Goal: Transaction & Acquisition: Purchase product/service

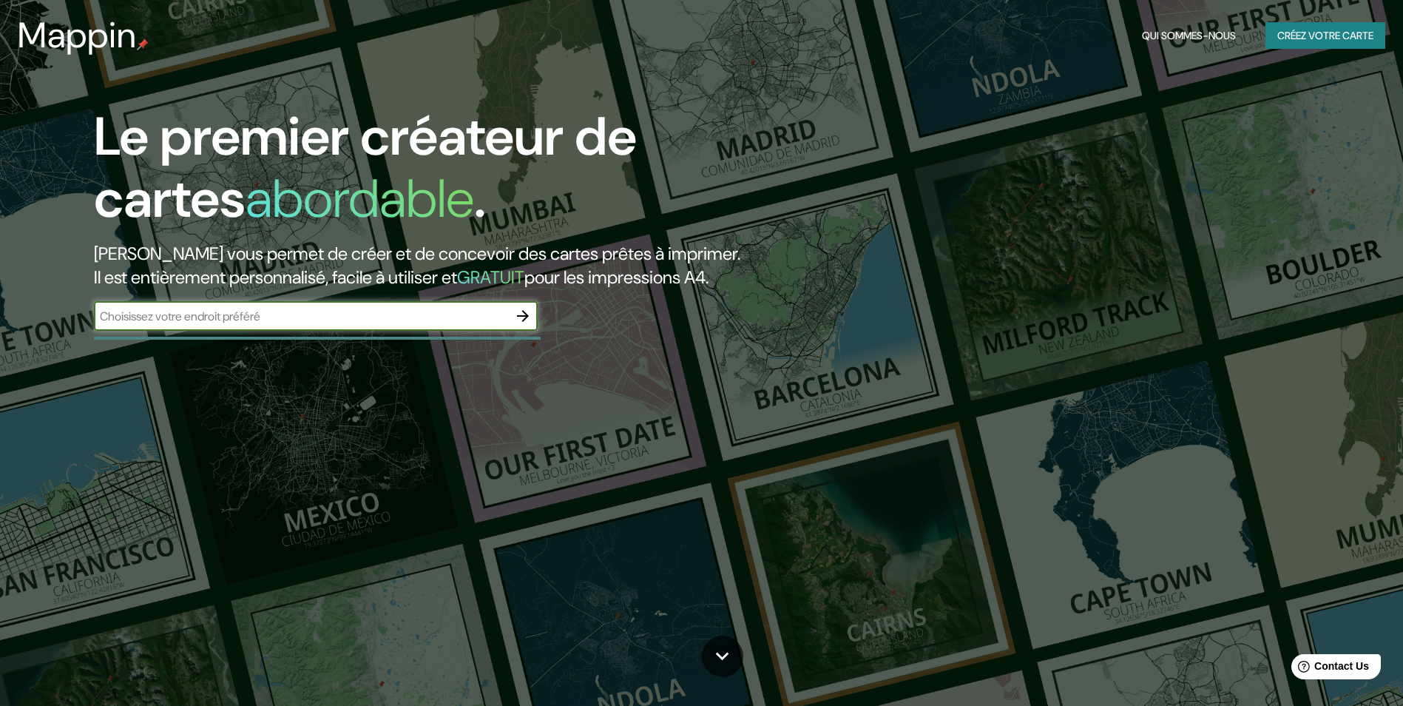
click at [342, 319] on input "text" at bounding box center [301, 316] width 414 height 17
type input "[GEOGRAPHIC_DATA]"
click at [524, 318] on icon "button" at bounding box center [523, 316] width 18 height 18
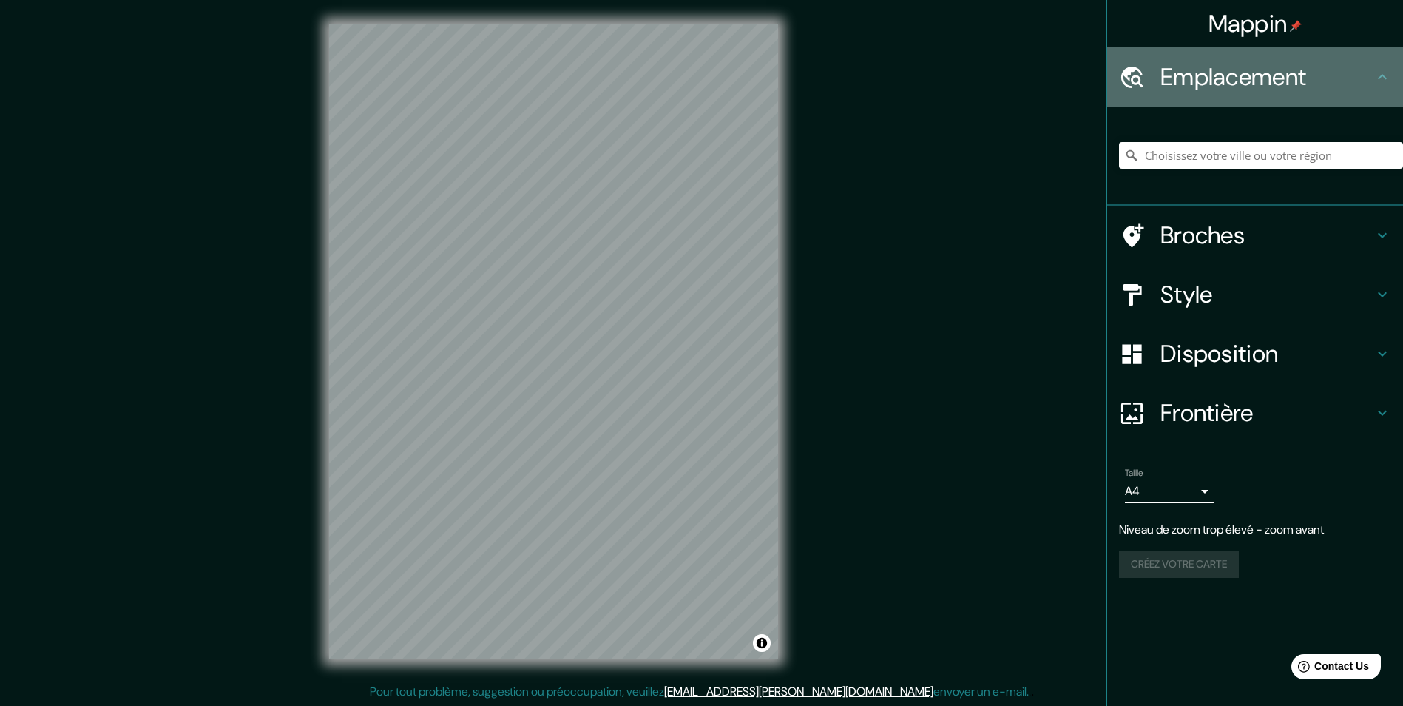
click at [1380, 71] on icon at bounding box center [1382, 77] width 18 height 18
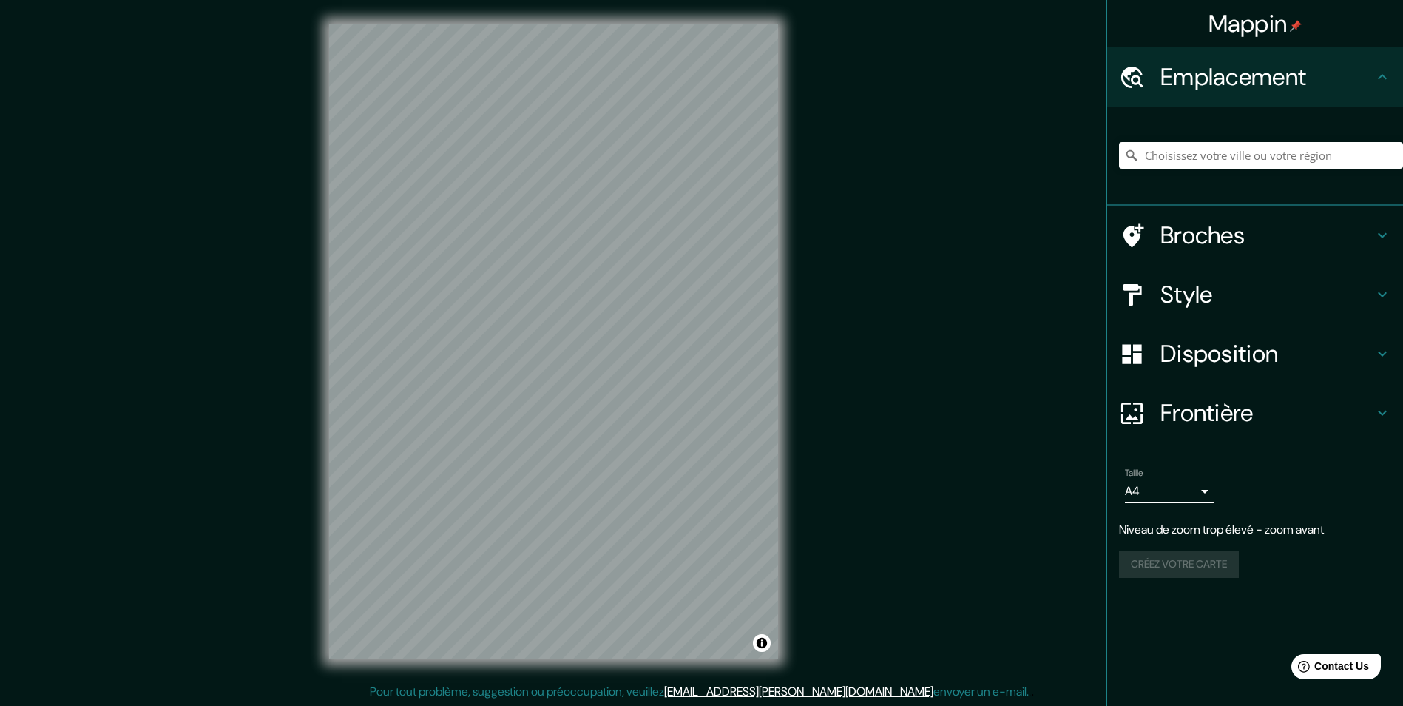
click at [1184, 75] on h4 "Emplacement" at bounding box center [1266, 77] width 213 height 30
click at [1138, 81] on icon at bounding box center [1132, 76] width 22 height 21
click at [1138, 79] on icon at bounding box center [1132, 77] width 26 height 26
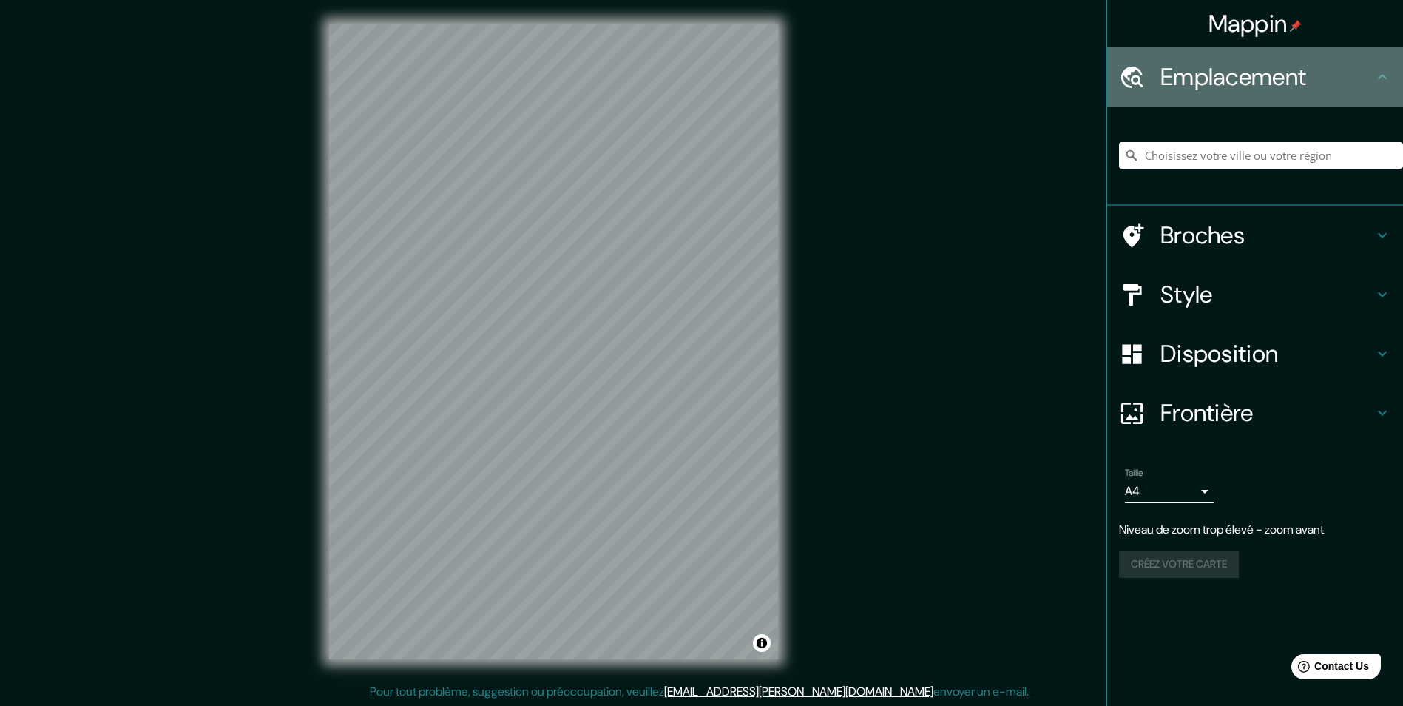
click at [1263, 75] on h4 "Emplacement" at bounding box center [1266, 77] width 213 height 30
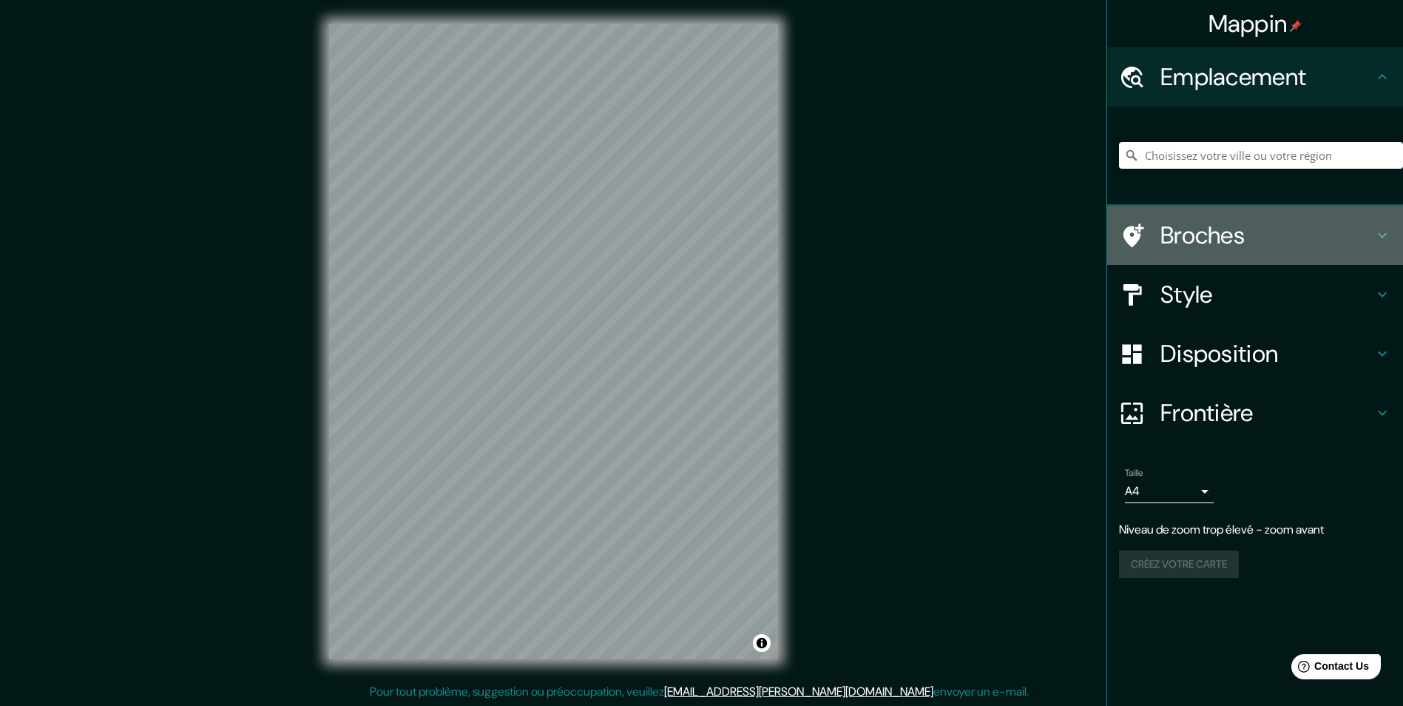
click at [1322, 223] on h4 "Broches" at bounding box center [1266, 235] width 213 height 30
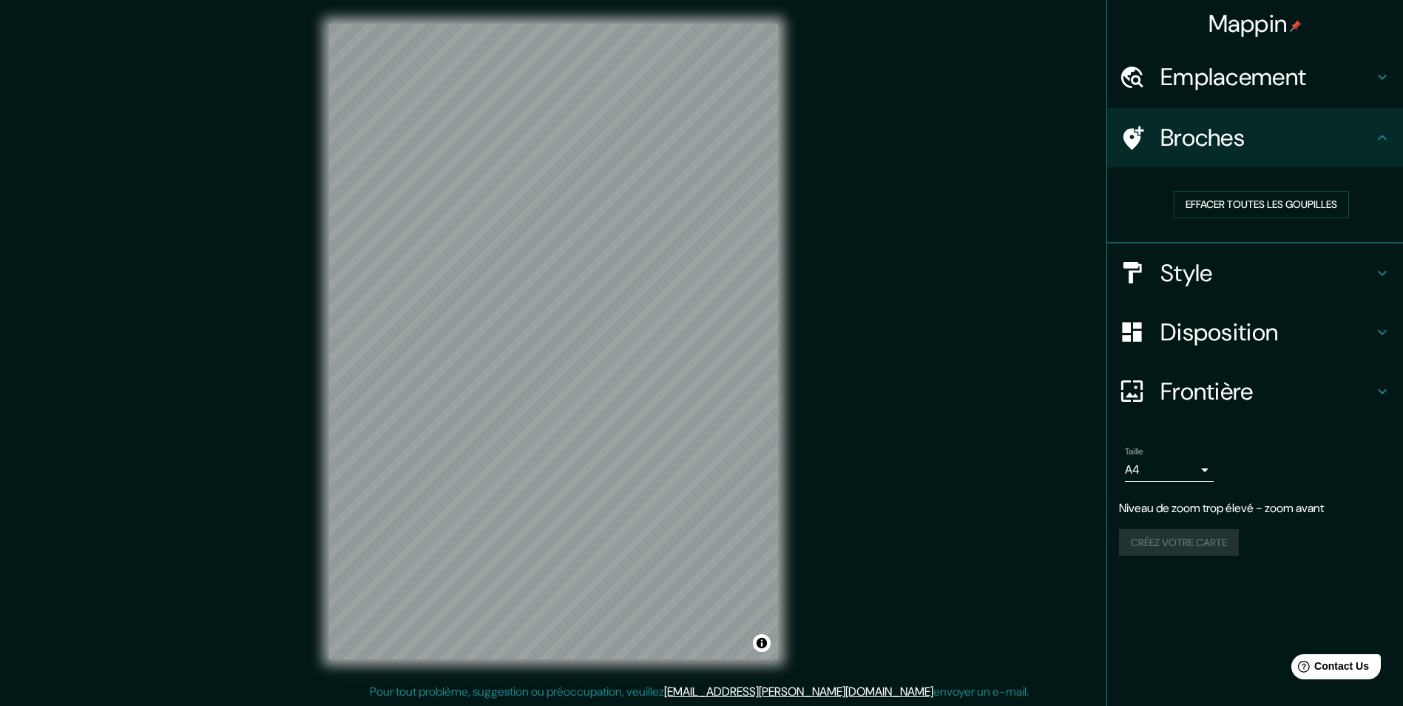
click at [1305, 269] on h4 "Style" at bounding box center [1266, 273] width 213 height 30
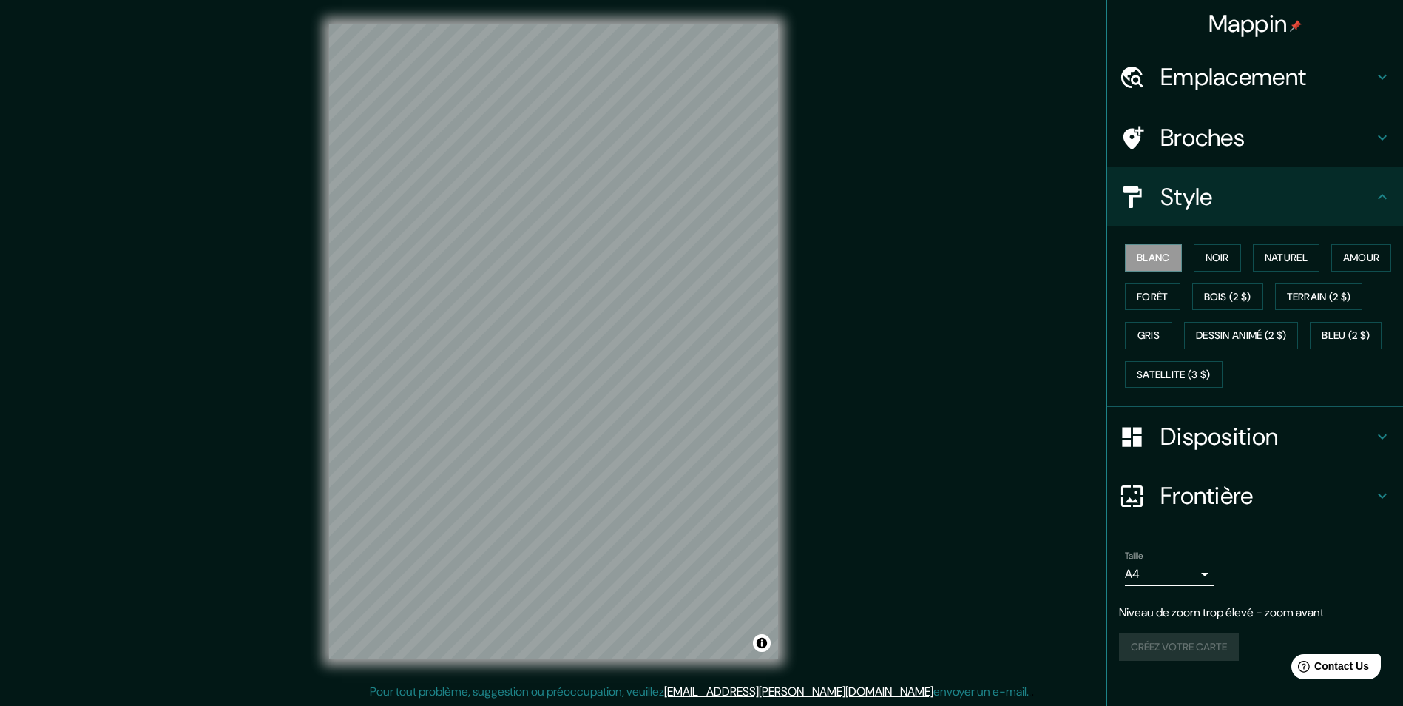
click at [1321, 197] on h4 "Style" at bounding box center [1266, 197] width 213 height 30
click at [1378, 196] on icon at bounding box center [1382, 196] width 9 height 5
click at [1223, 67] on h4 "Emplacement" at bounding box center [1266, 77] width 213 height 30
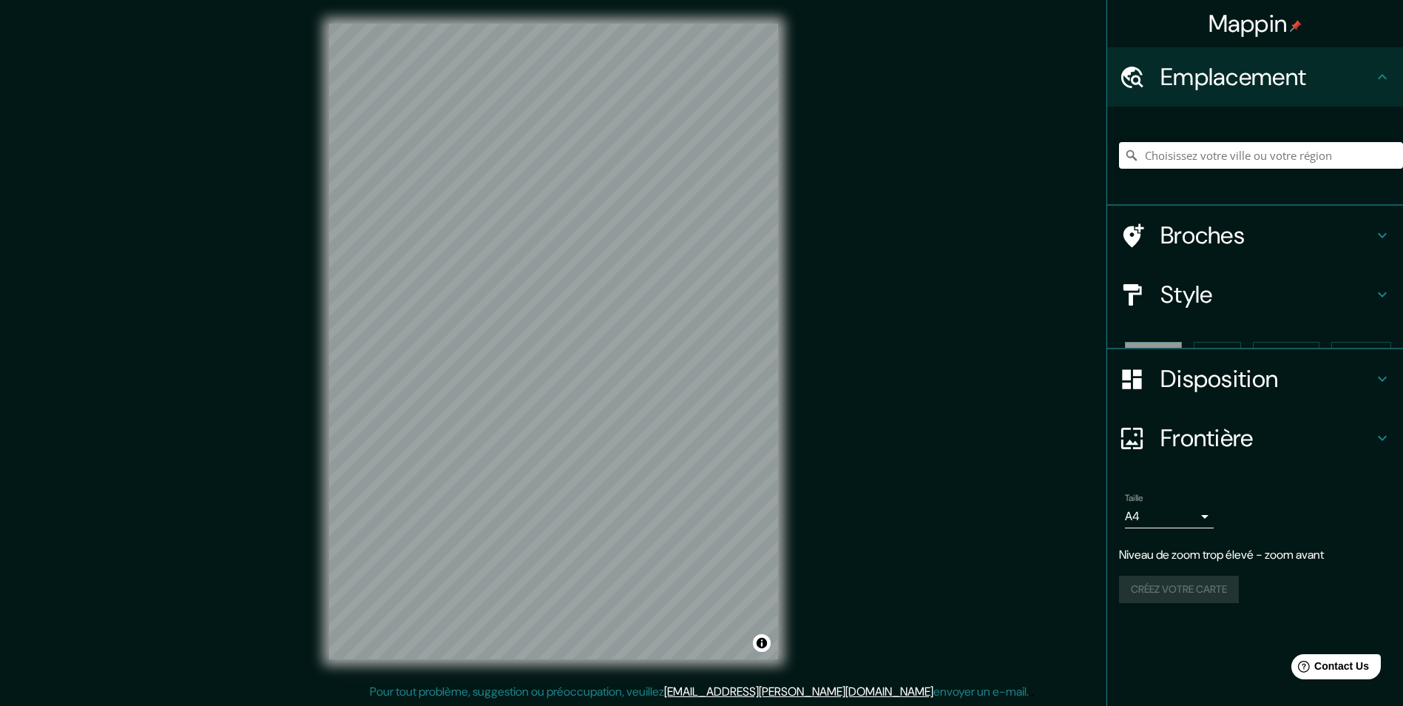
click at [1223, 67] on h4 "Emplacement" at bounding box center [1266, 77] width 213 height 30
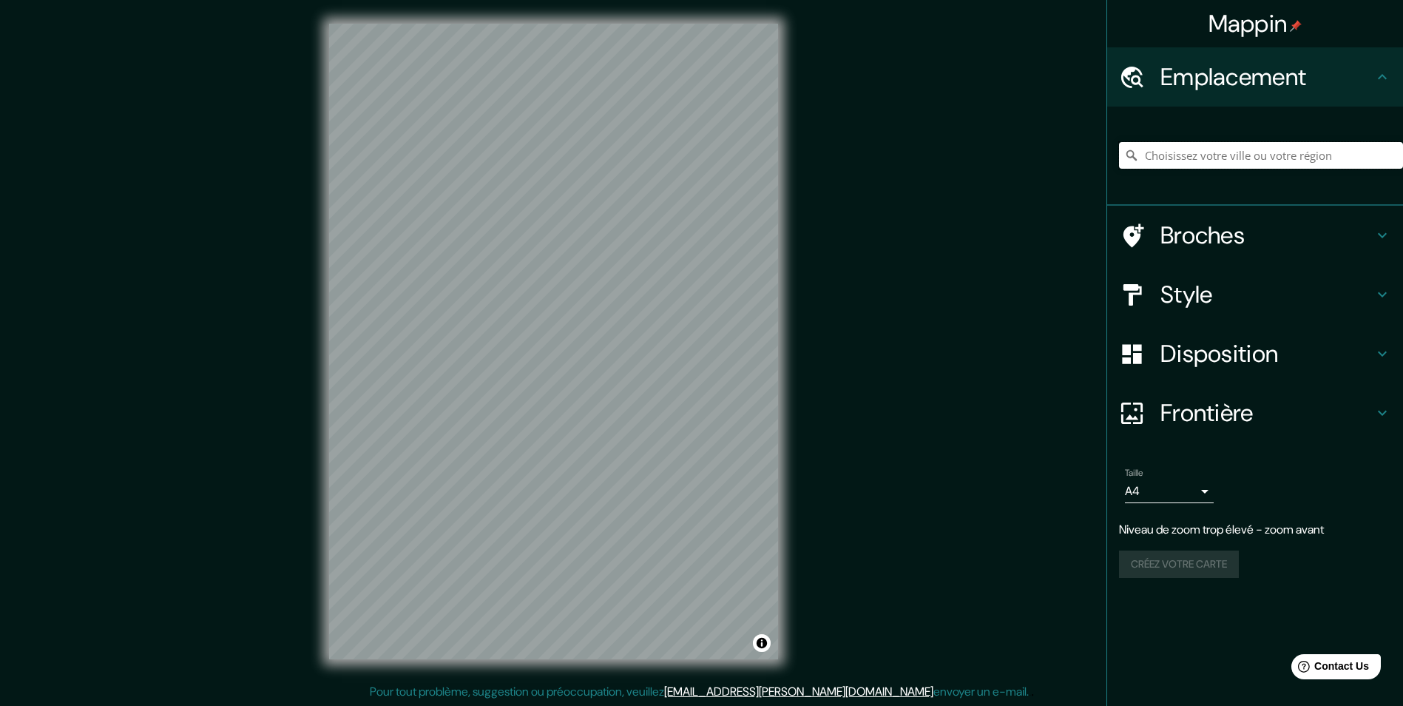
click at [1224, 158] on input "Choisissez votre ville ou votre région" at bounding box center [1261, 155] width 284 height 27
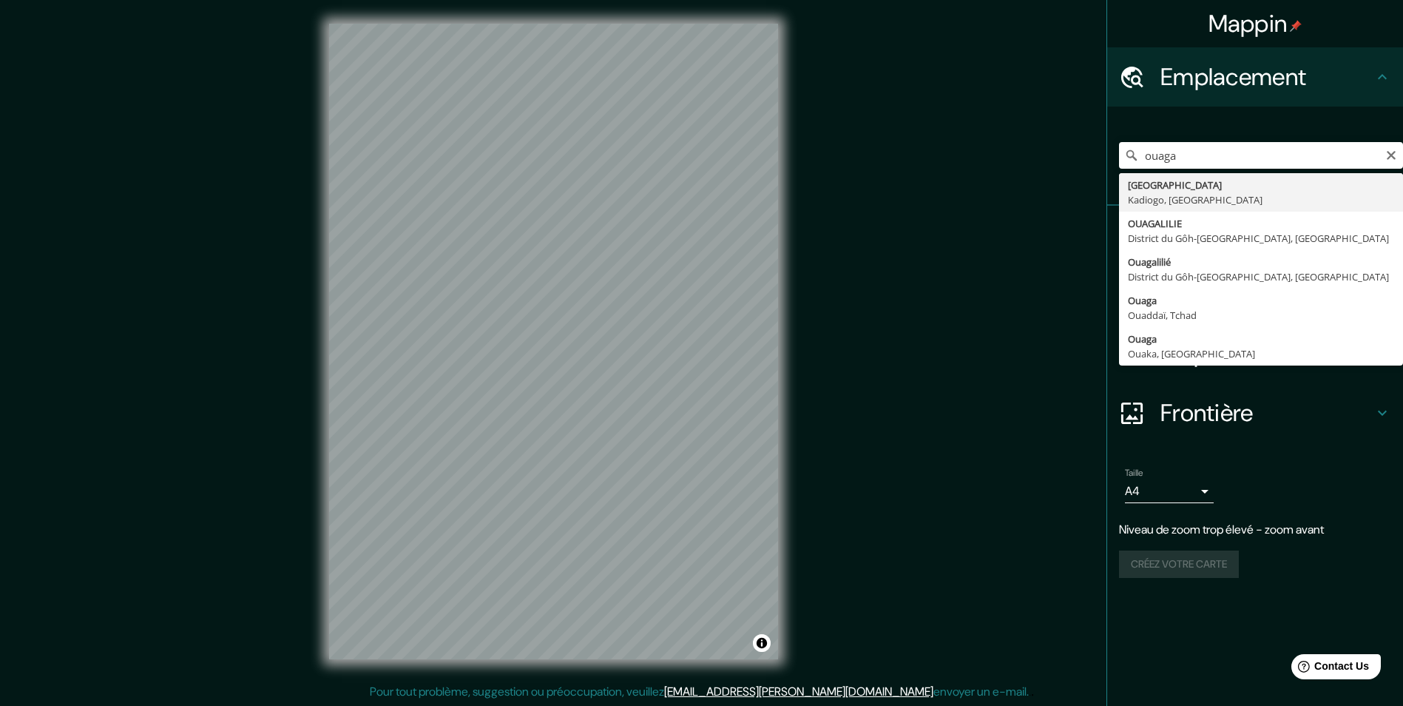
type input "[GEOGRAPHIC_DATA], [GEOGRAPHIC_DATA], [GEOGRAPHIC_DATA]"
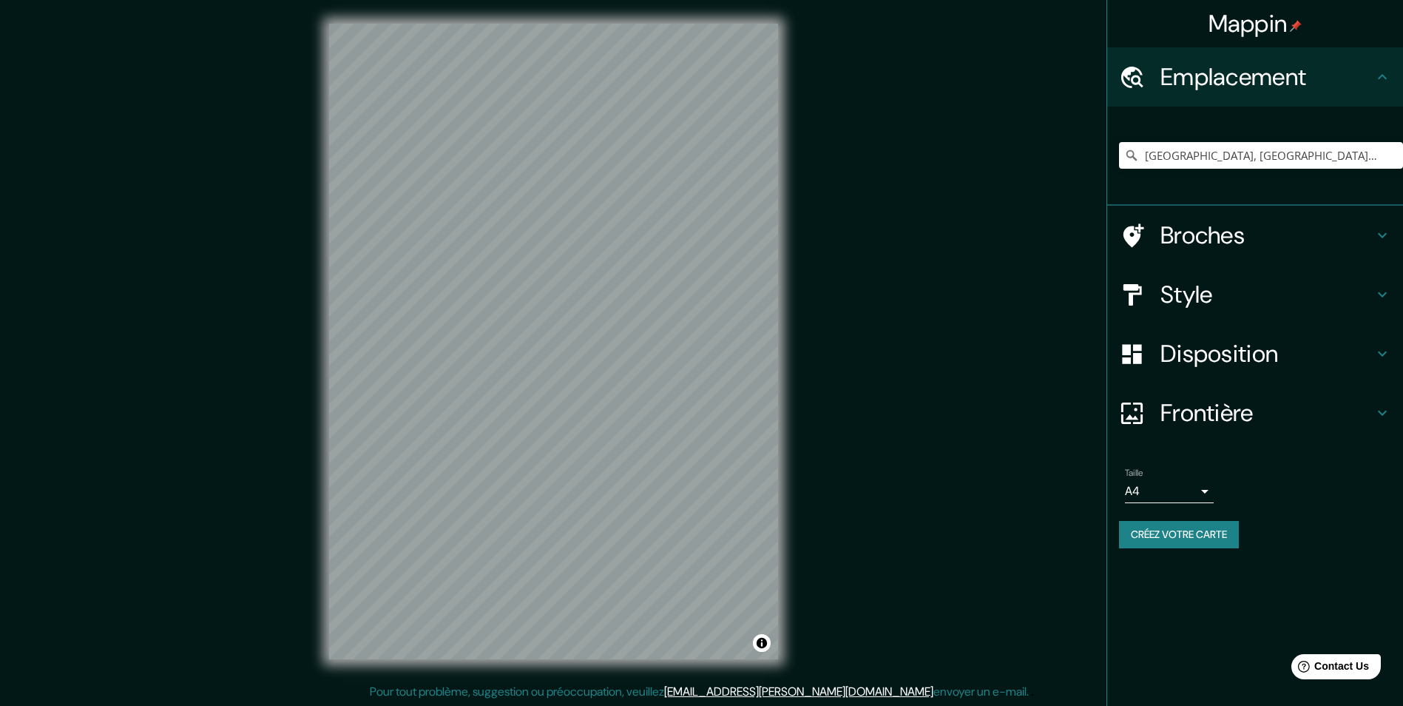
click at [1303, 303] on h4 "Style" at bounding box center [1266, 295] width 213 height 30
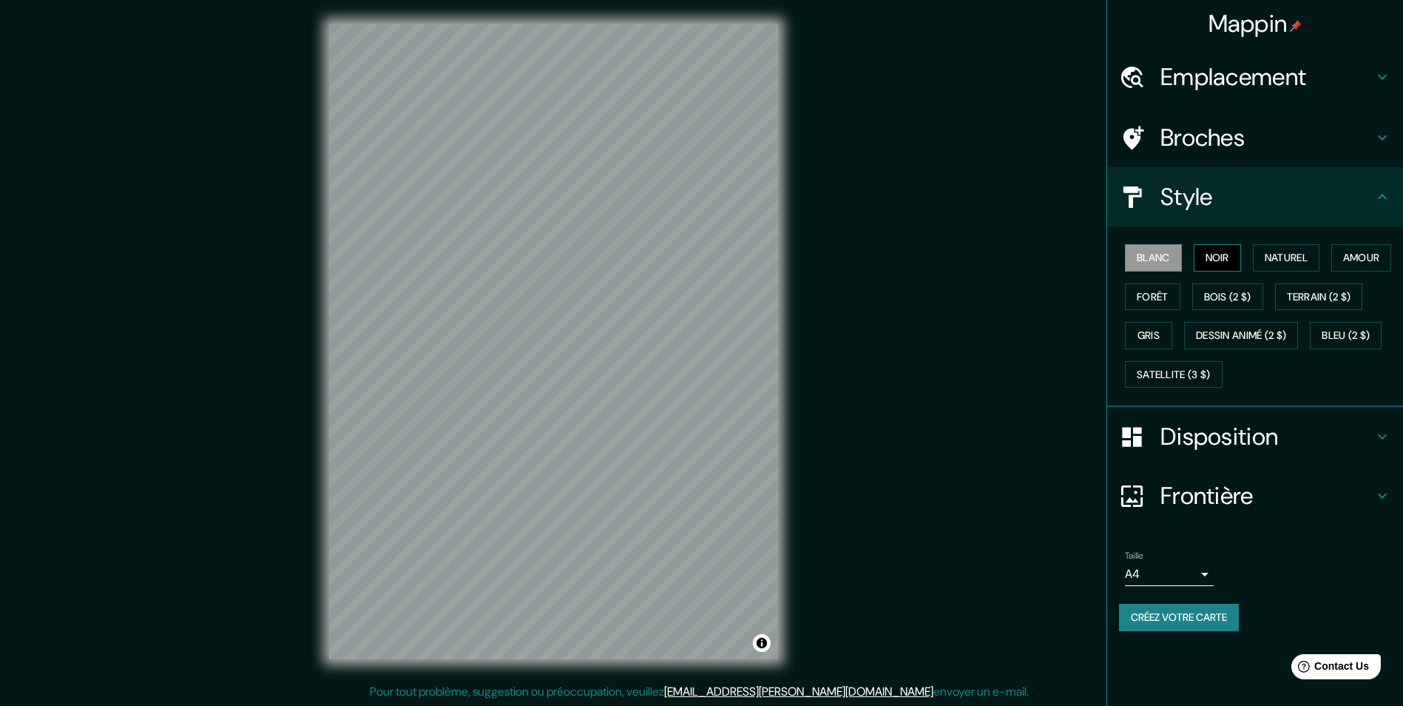
click at [1226, 263] on font "Noir" at bounding box center [1218, 258] width 24 height 18
click at [1308, 259] on font "Naturel" at bounding box center [1286, 258] width 43 height 18
click at [1331, 271] on button "Amour" at bounding box center [1361, 257] width 61 height 27
click at [1169, 294] on font "Forêt" at bounding box center [1153, 297] width 32 height 18
click at [1251, 292] on font "Bois (2 $)" at bounding box center [1227, 297] width 47 height 18
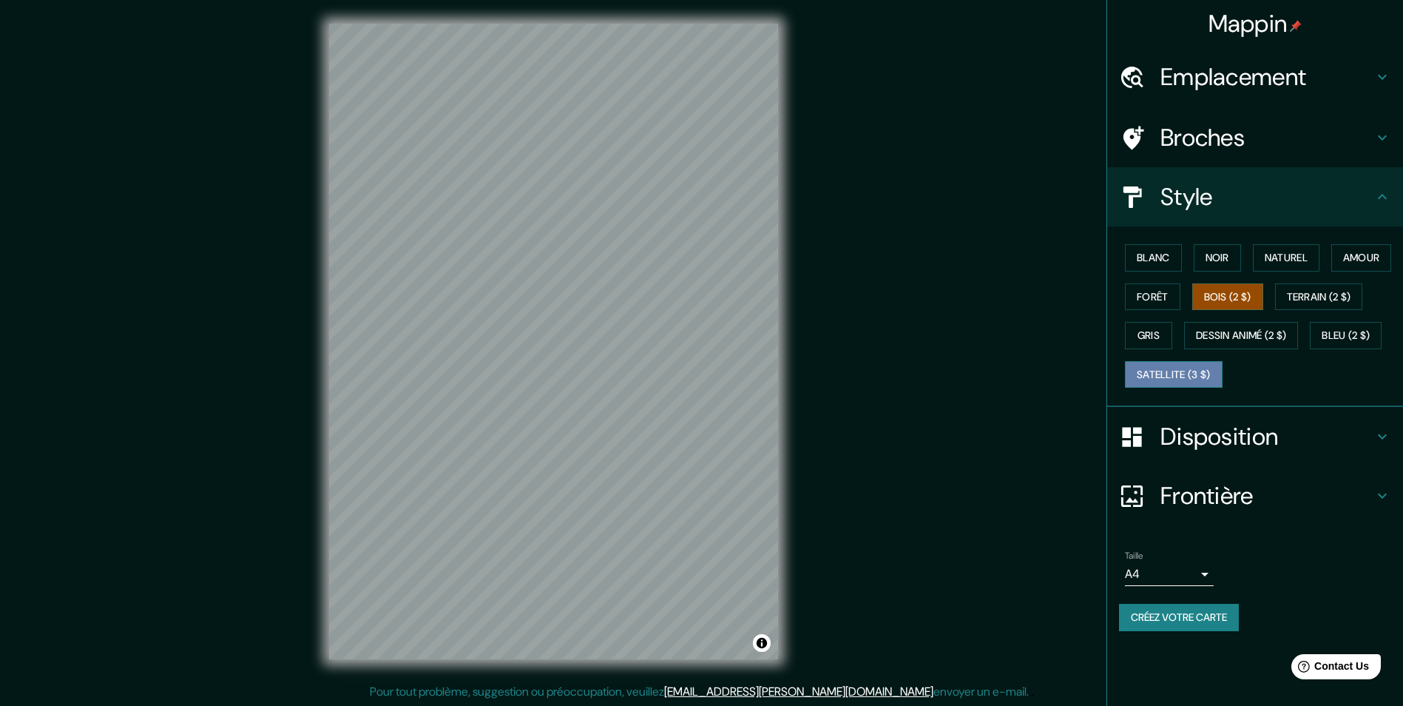
click at [1187, 384] on font "Satellite (3 $)" at bounding box center [1174, 374] width 74 height 18
click at [1233, 451] on h4 "Disposition" at bounding box center [1266, 437] width 213 height 30
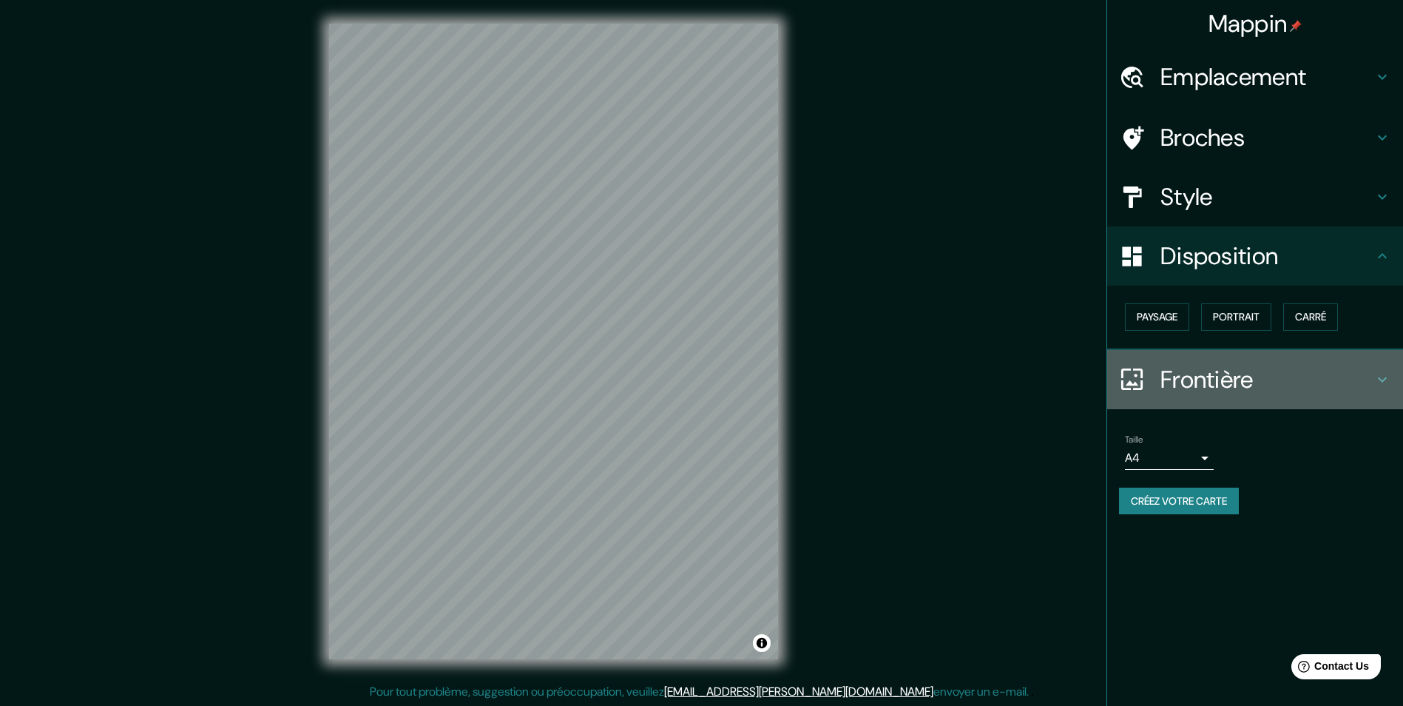
click at [1226, 376] on h4 "Frontière" at bounding box center [1266, 380] width 213 height 30
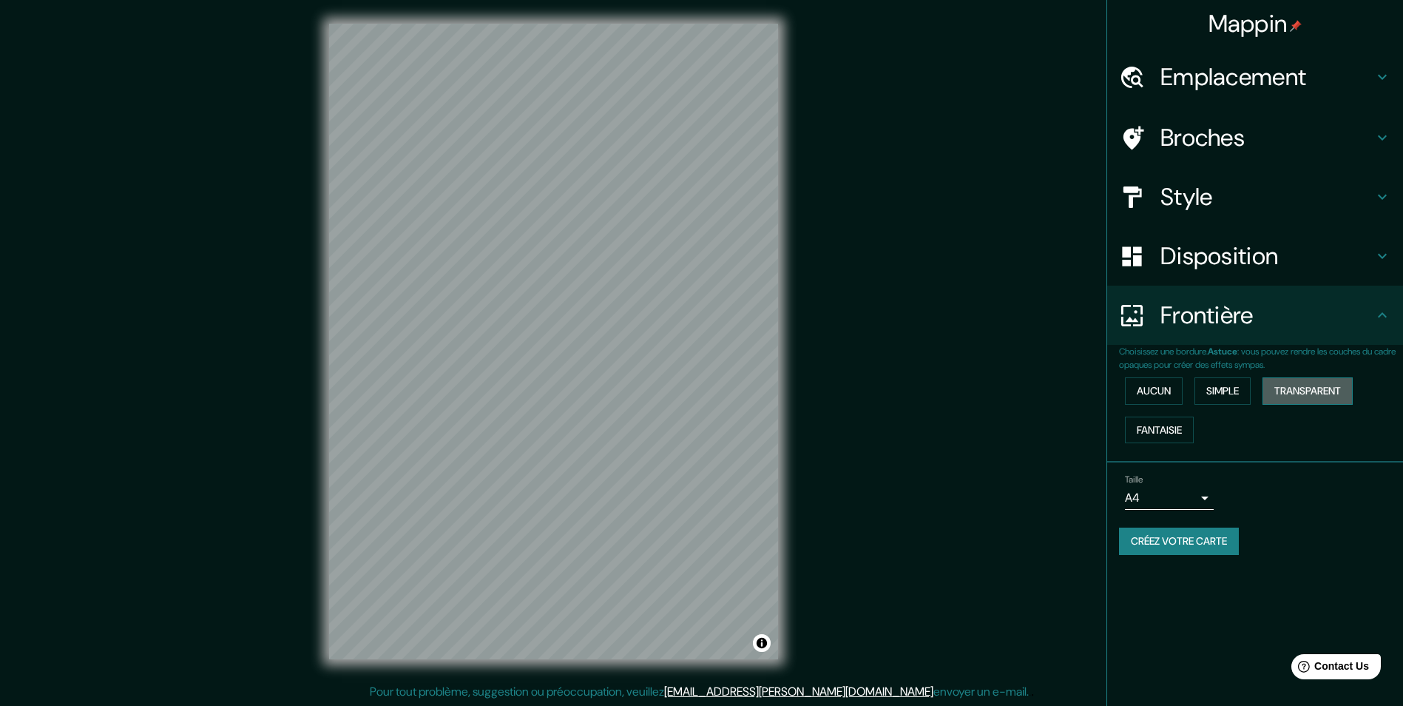
click at [1319, 392] on font "Transparent" at bounding box center [1307, 391] width 67 height 18
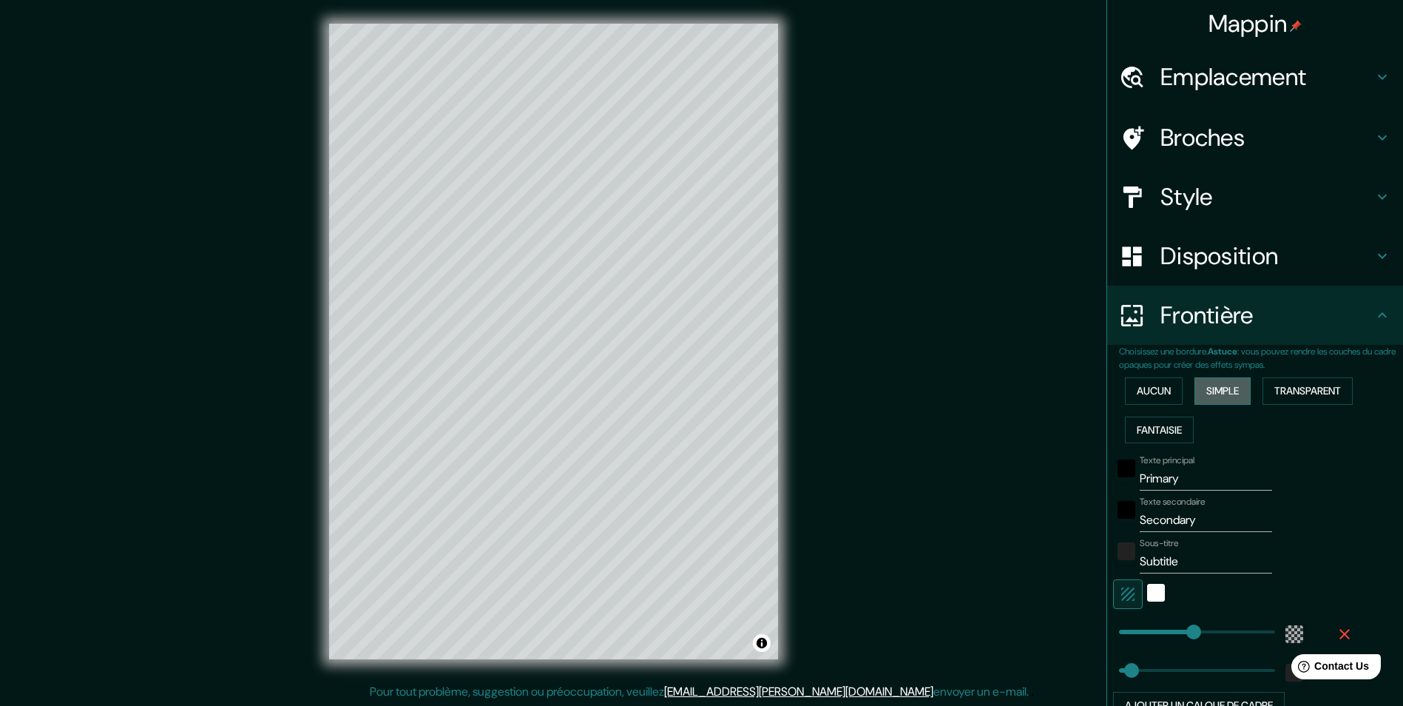
click at [1211, 389] on font "Simple" at bounding box center [1222, 391] width 33 height 18
click at [1140, 394] on font "Aucun" at bounding box center [1154, 391] width 34 height 18
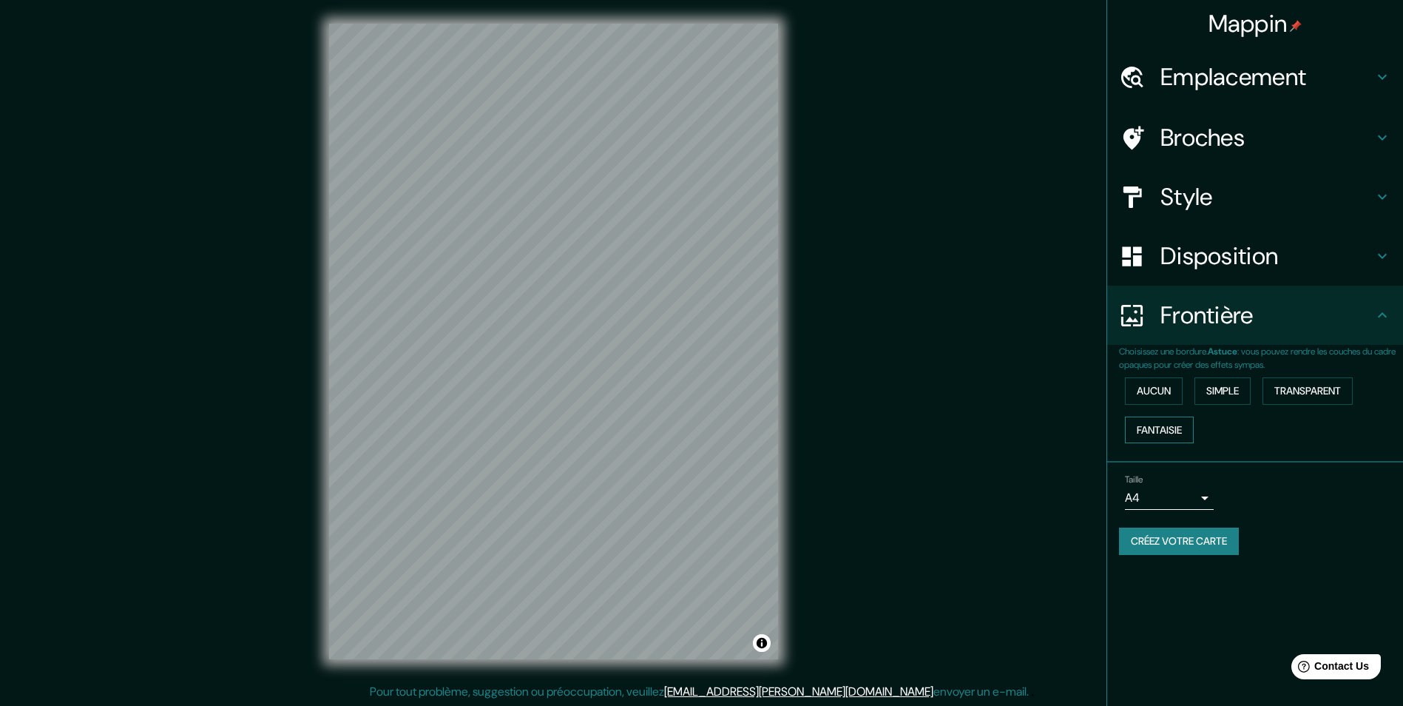
click at [1149, 419] on button "Fantaisie" at bounding box center [1159, 429] width 69 height 27
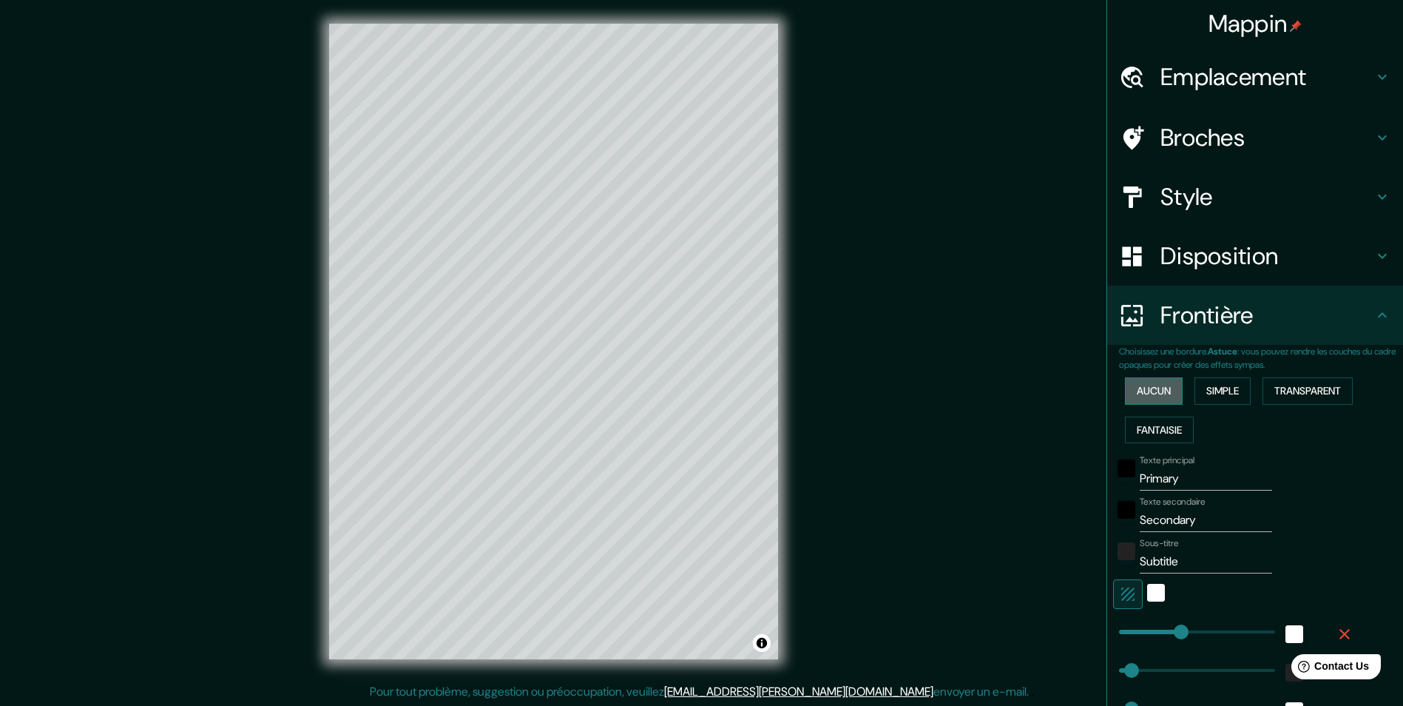
click at [1152, 392] on font "Aucun" at bounding box center [1154, 391] width 34 height 18
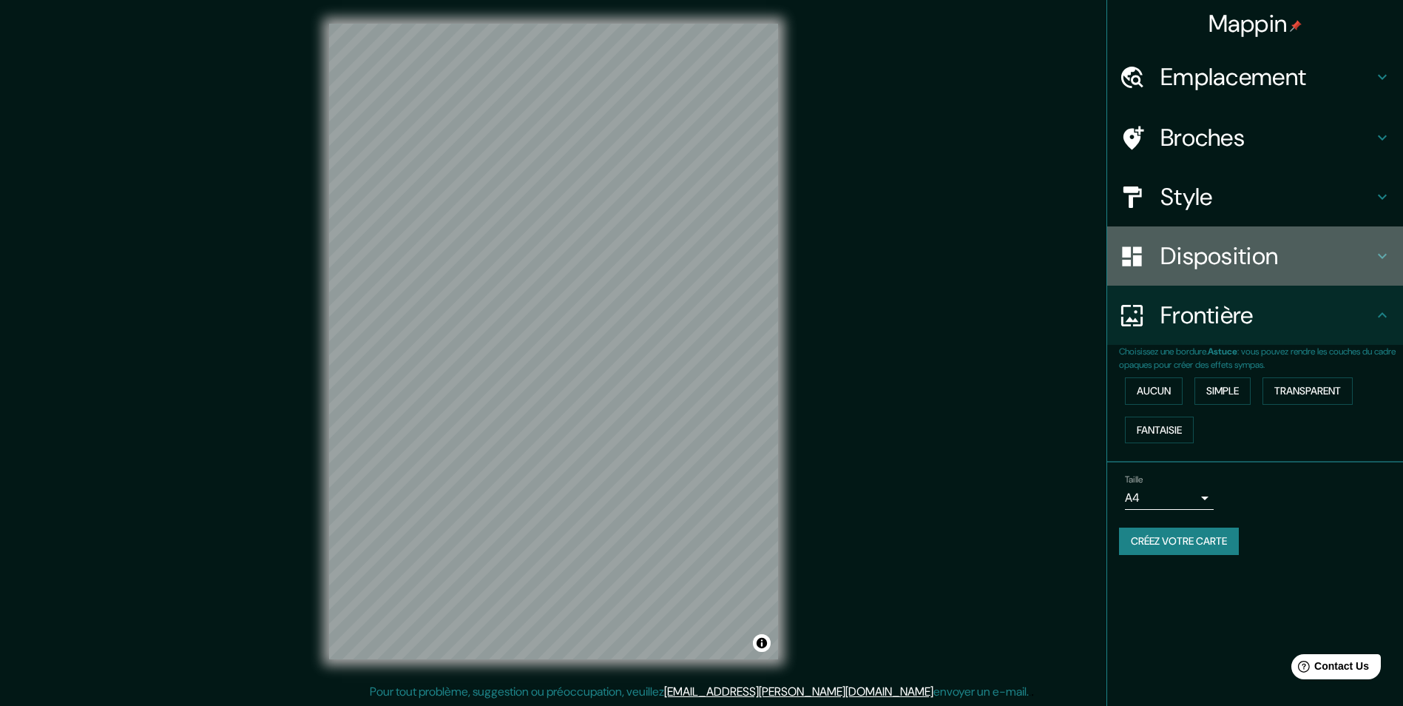
click at [1201, 249] on h4 "Disposition" at bounding box center [1266, 256] width 213 height 30
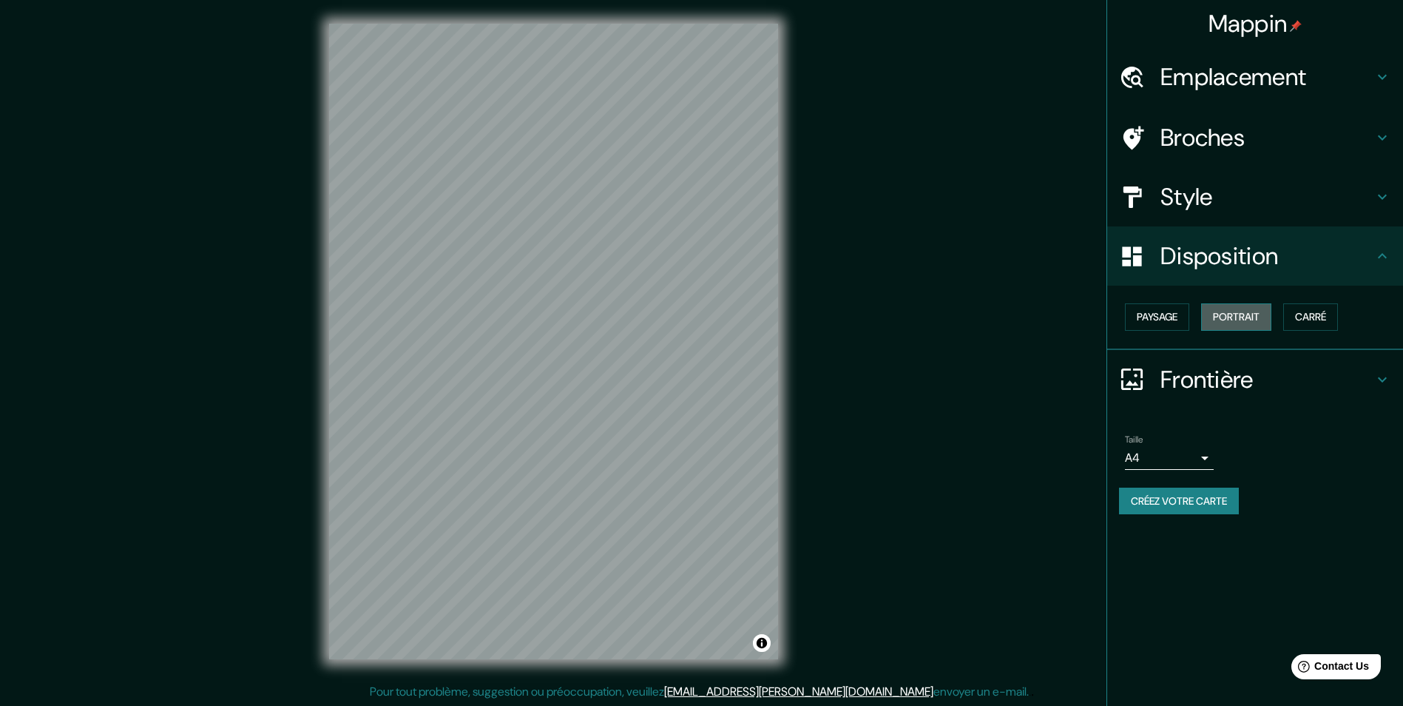
click at [1247, 311] on font "Portrait" at bounding box center [1236, 317] width 47 height 18
click at [1304, 318] on font "Carré" at bounding box center [1310, 317] width 31 height 18
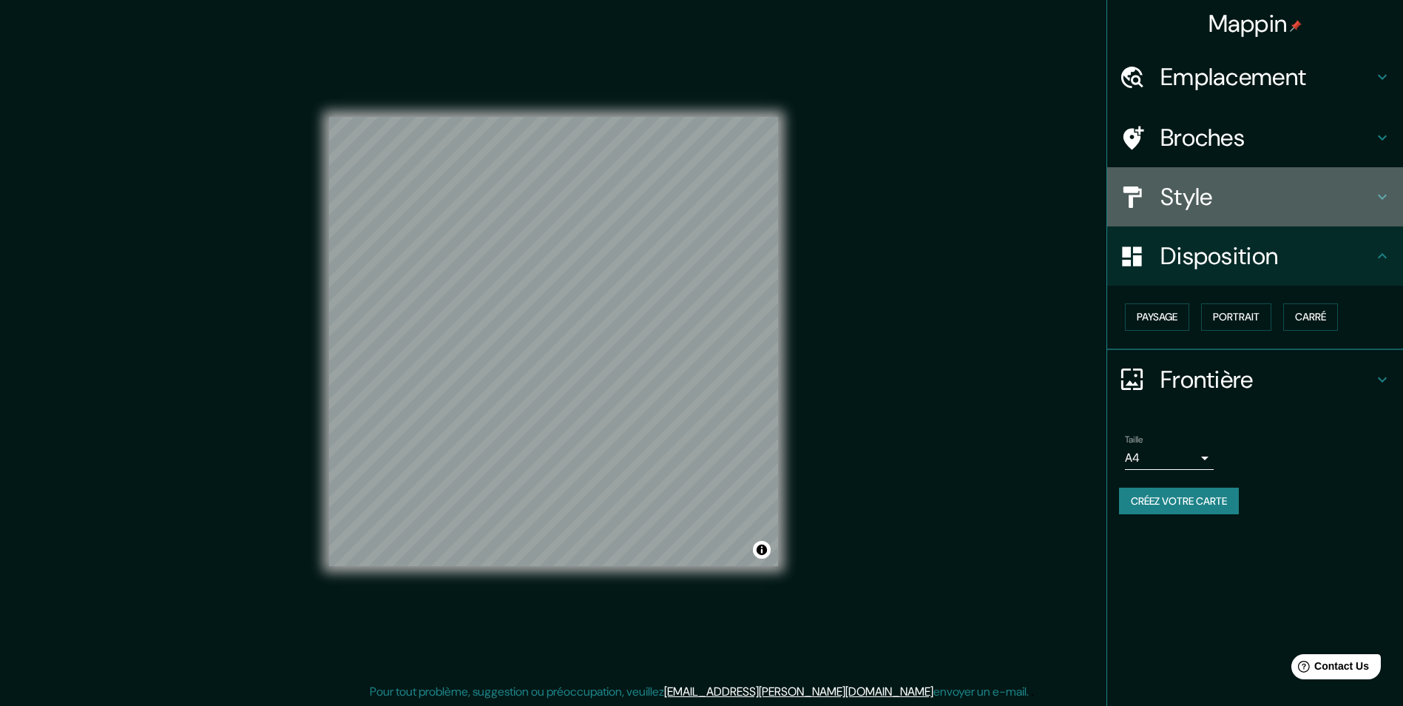
click at [1220, 199] on h4 "Style" at bounding box center [1266, 197] width 213 height 30
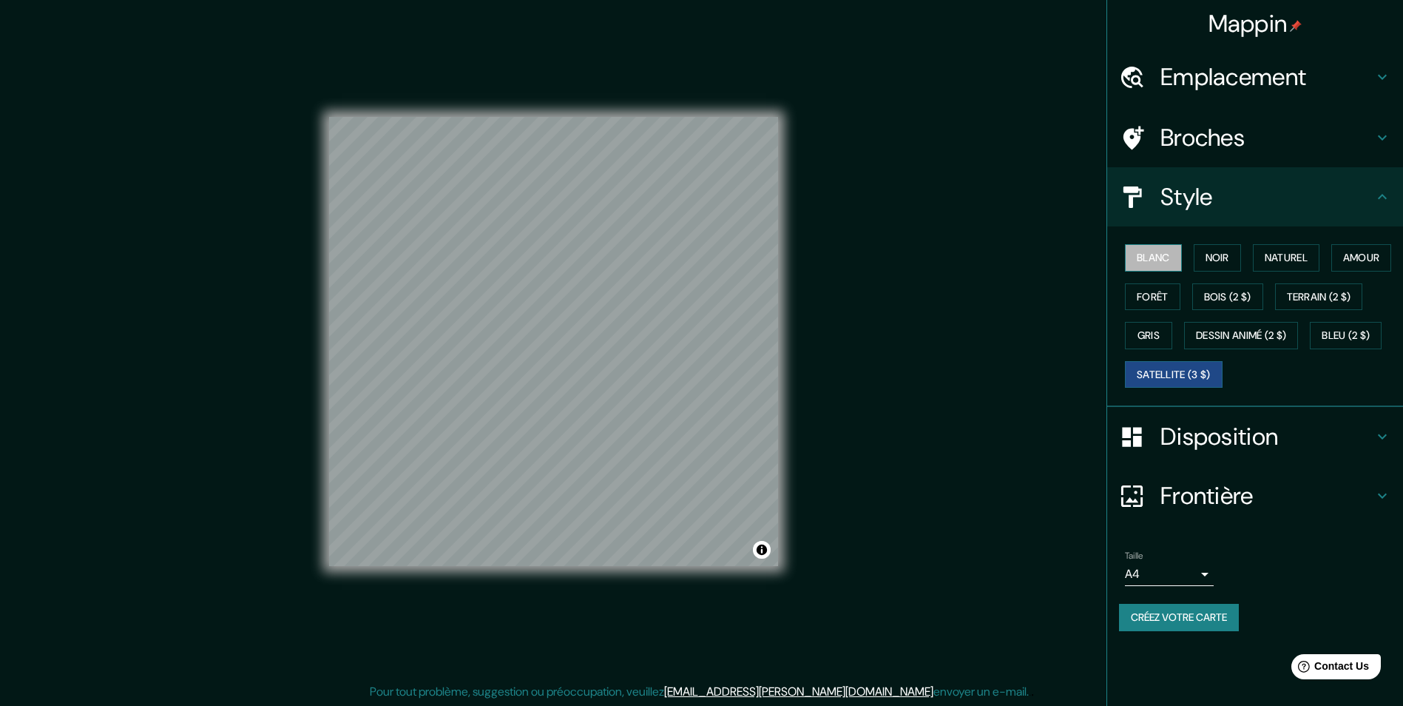
click at [1170, 256] on font "Blanc" at bounding box center [1153, 258] width 33 height 18
click at [1222, 266] on font "Noir" at bounding box center [1218, 258] width 24 height 18
click at [1280, 260] on font "Naturel" at bounding box center [1286, 258] width 43 height 18
click at [1248, 143] on h4 "Broches" at bounding box center [1266, 138] width 213 height 30
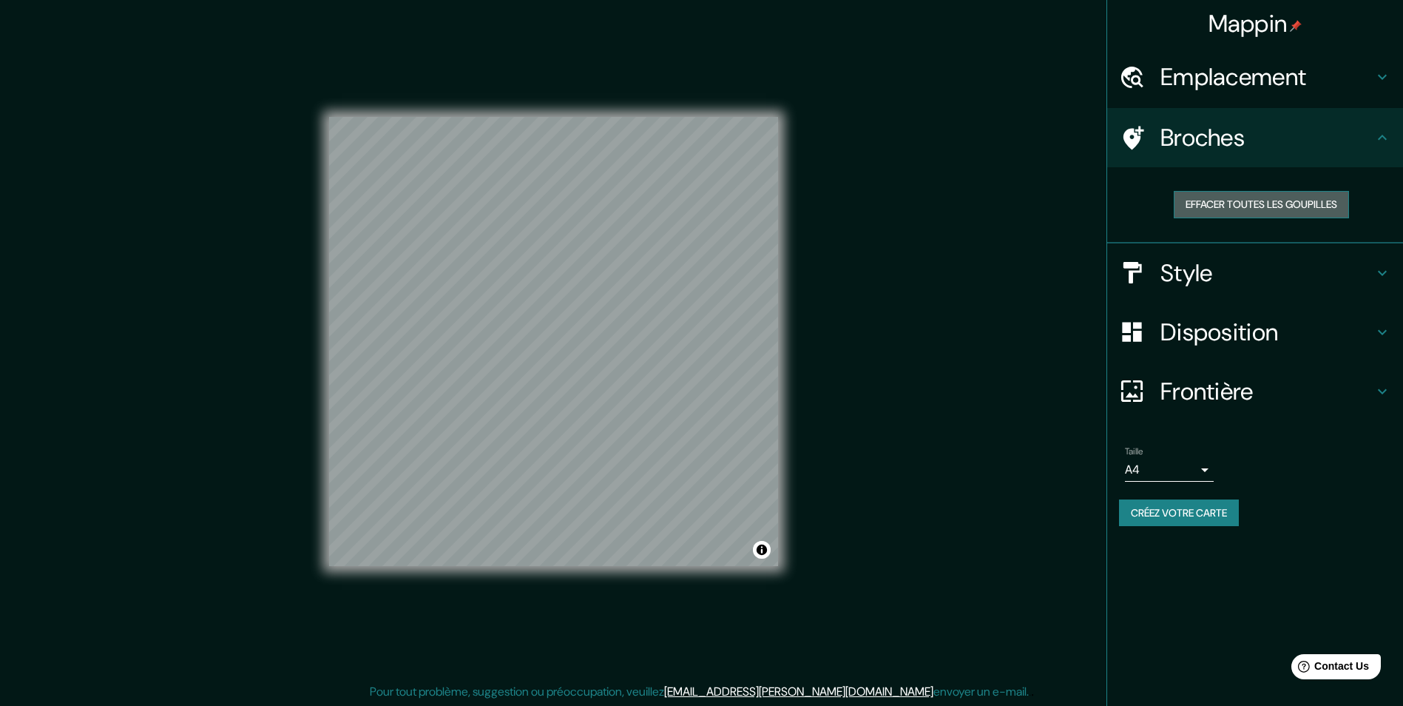
click at [1312, 208] on font "Effacer toutes les goupilles" at bounding box center [1262, 204] width 152 height 18
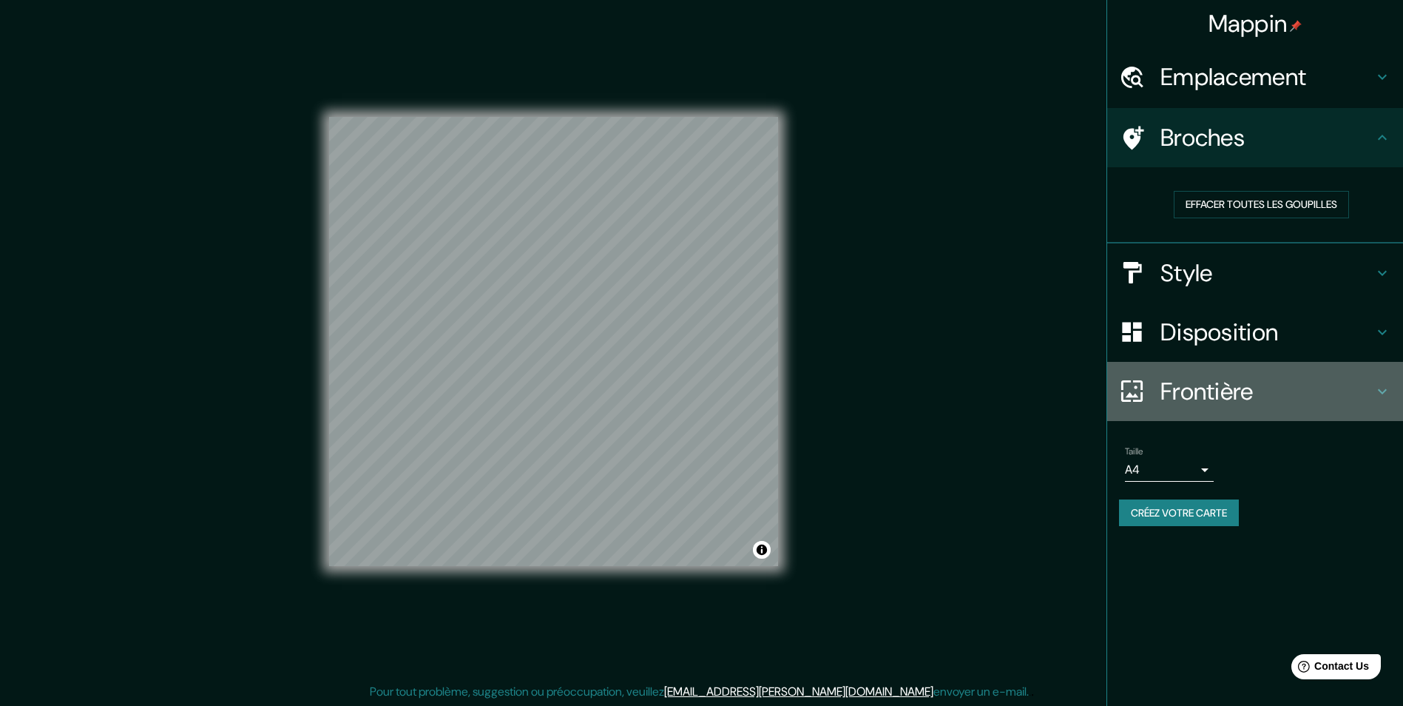
click at [1223, 368] on div "Frontière" at bounding box center [1255, 391] width 296 height 59
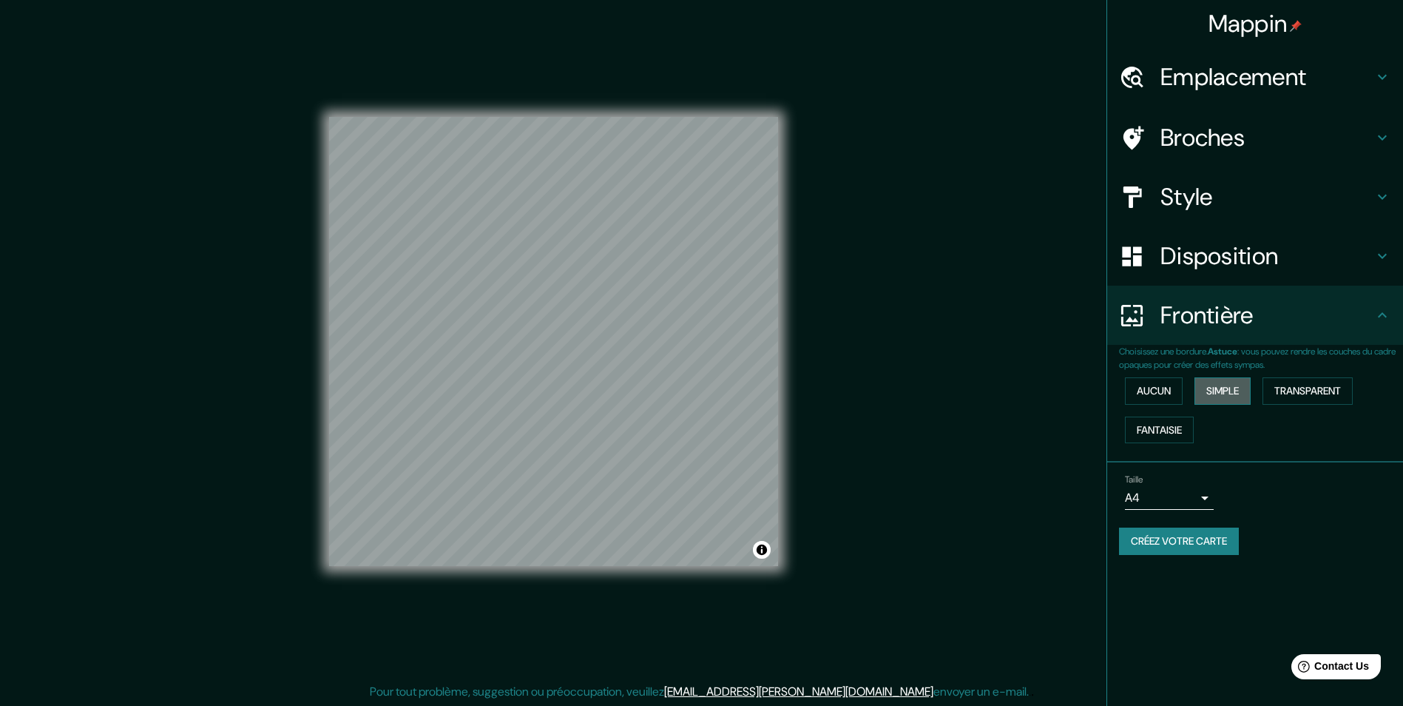
click at [1219, 386] on font "Simple" at bounding box center [1222, 391] width 33 height 18
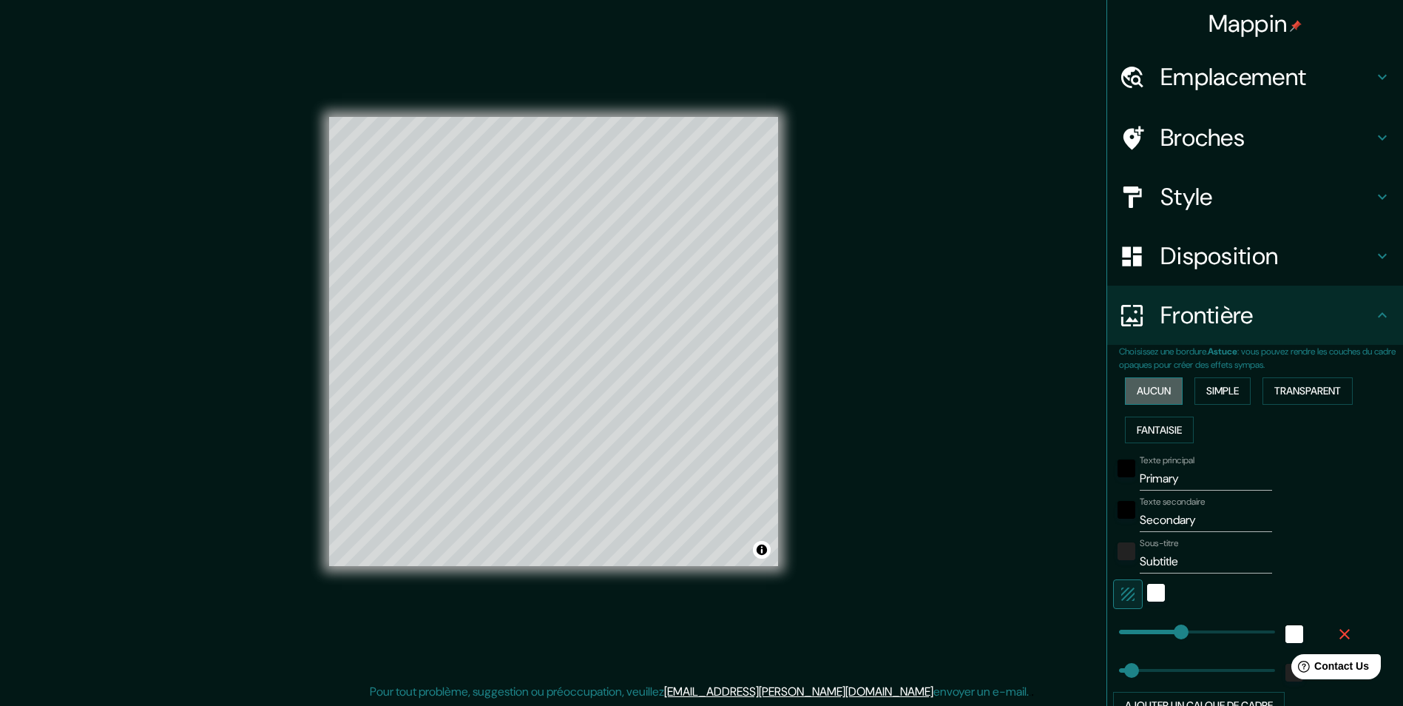
click at [1171, 388] on button "Aucun" at bounding box center [1154, 390] width 58 height 27
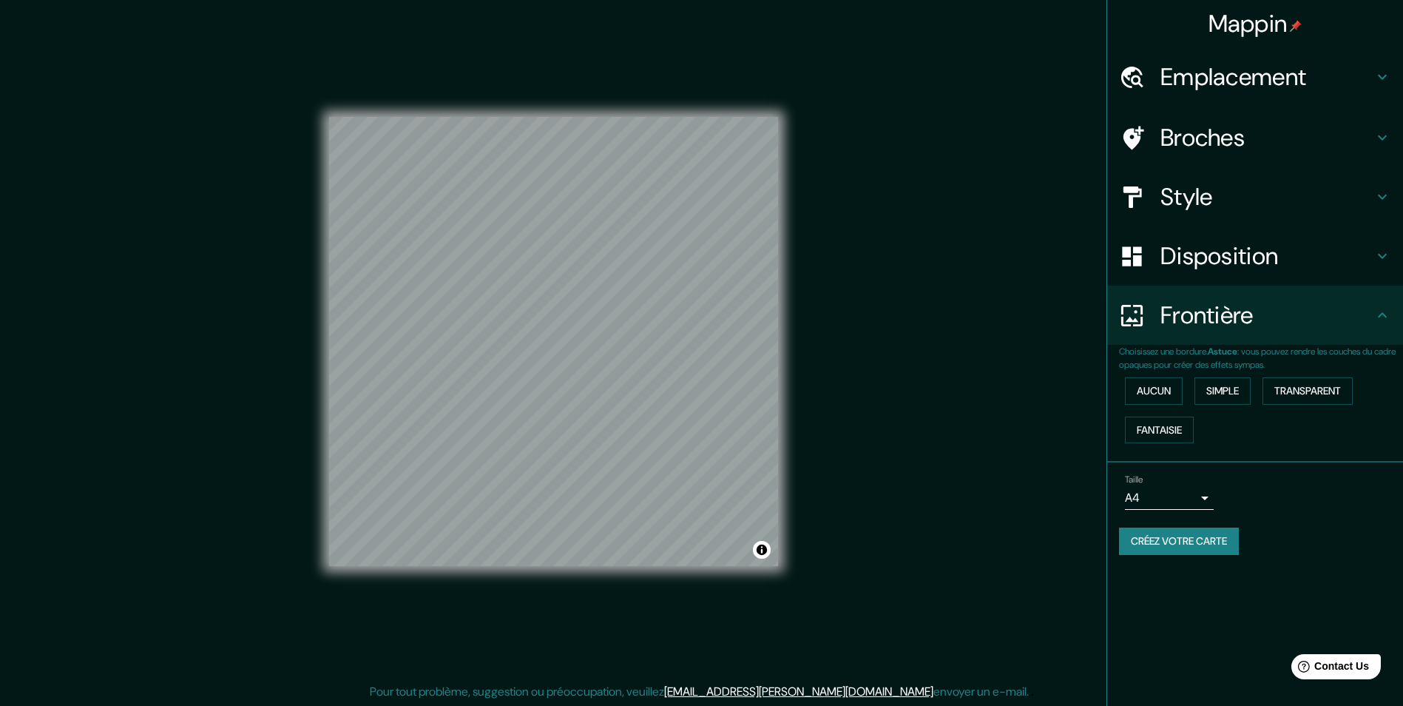
click at [1205, 215] on div "Style" at bounding box center [1255, 196] width 296 height 59
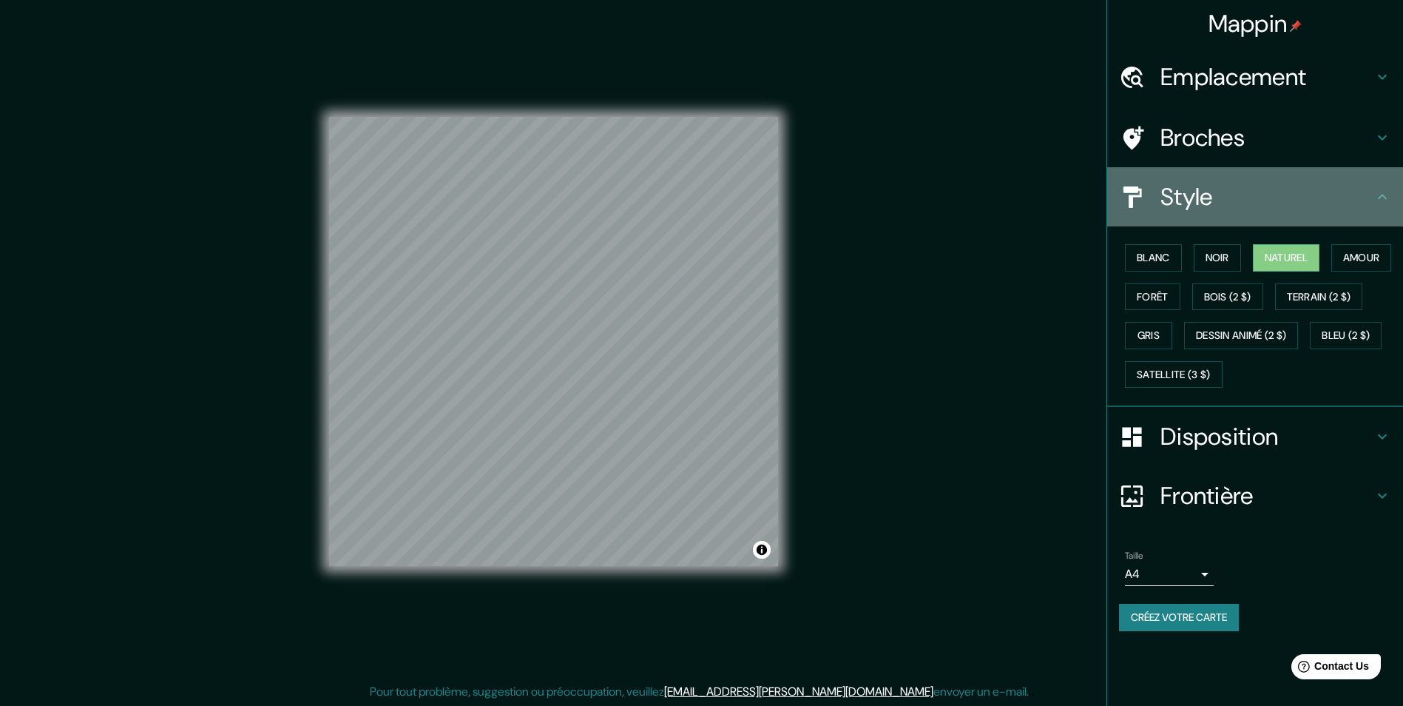
click at [1206, 214] on div "Style" at bounding box center [1255, 196] width 296 height 59
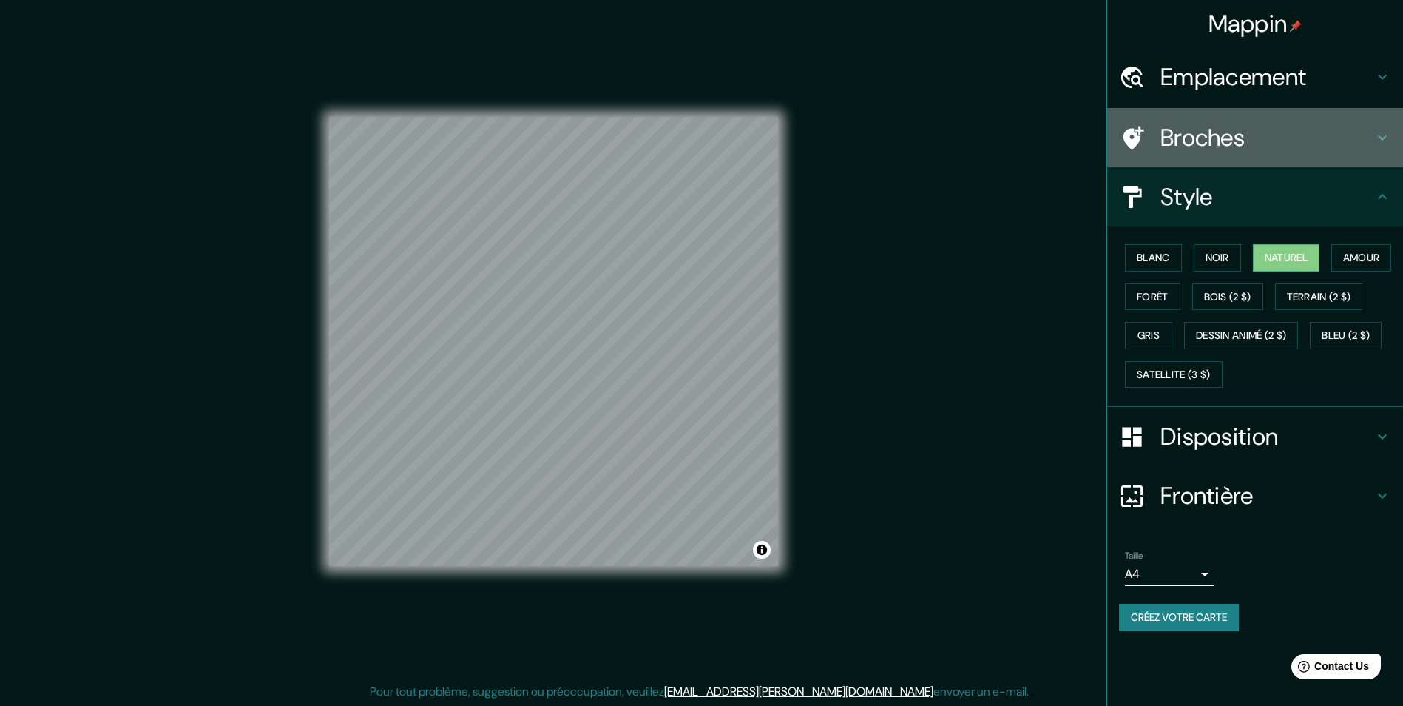
click at [1200, 138] on h4 "Broches" at bounding box center [1266, 138] width 213 height 30
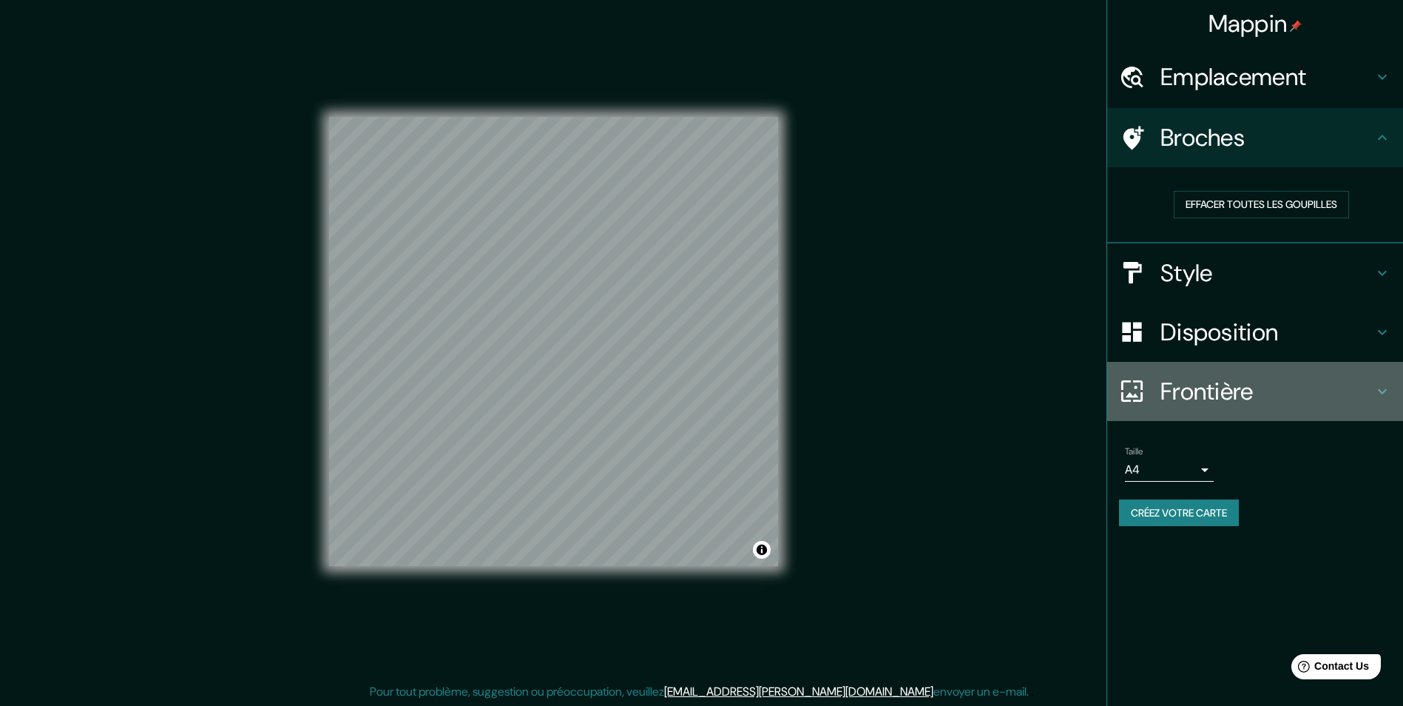
click at [1197, 388] on h4 "Frontière" at bounding box center [1266, 391] width 213 height 30
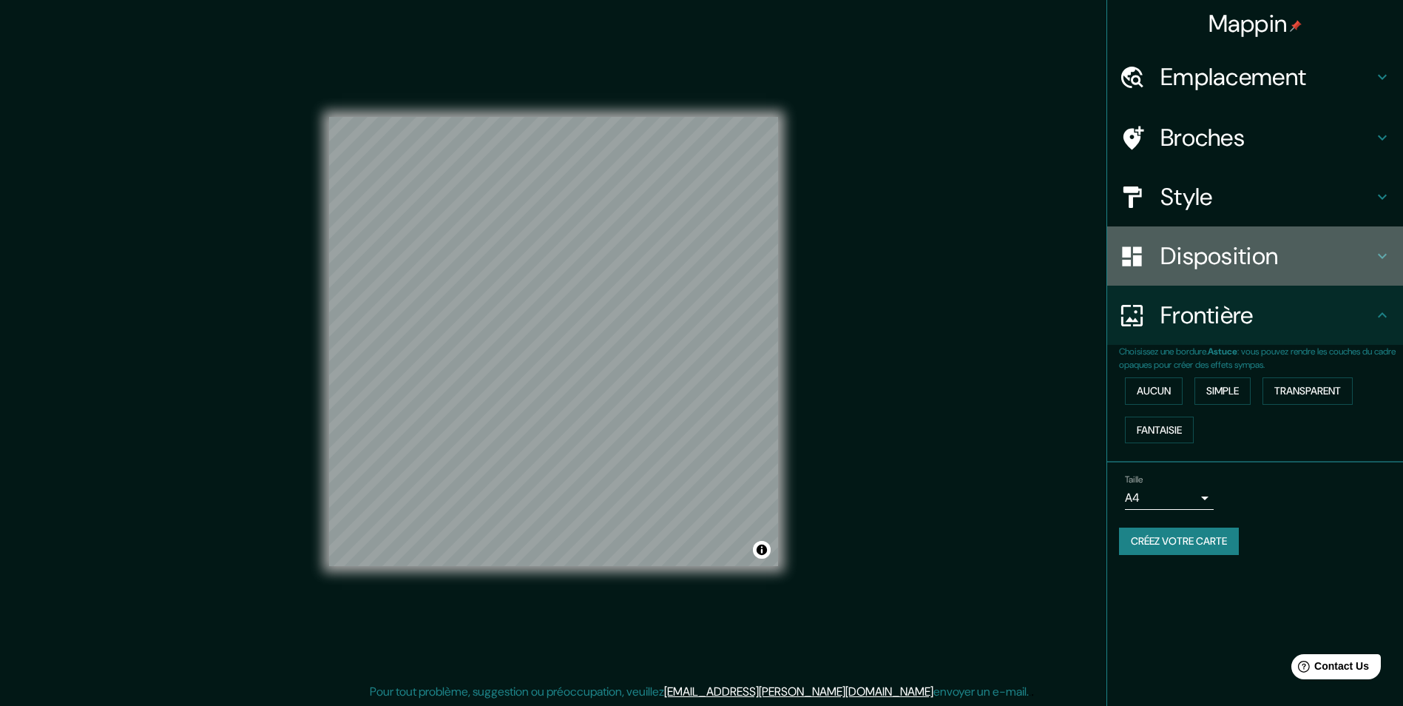
click at [1205, 254] on h4 "Disposition" at bounding box center [1266, 256] width 213 height 30
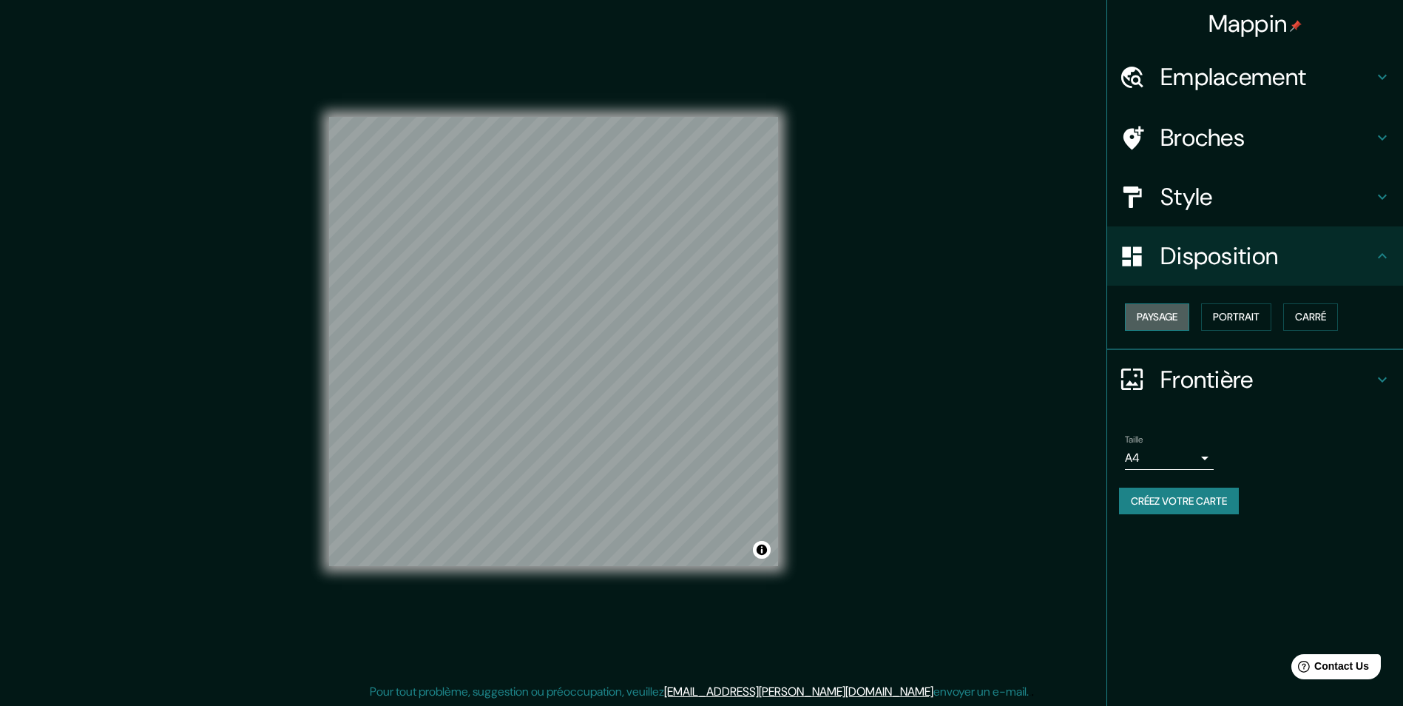
click at [1177, 314] on font "Paysage" at bounding box center [1157, 317] width 41 height 18
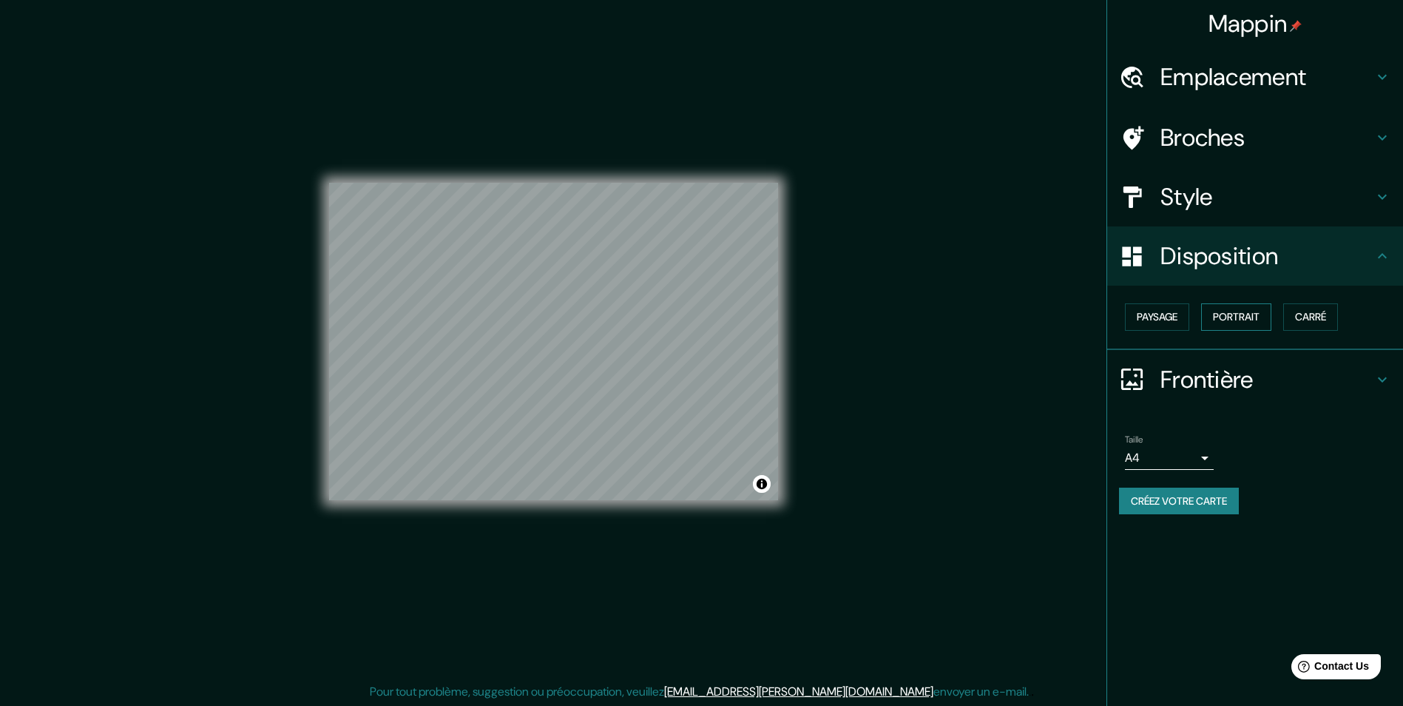
click at [1228, 311] on font "Portrait" at bounding box center [1236, 317] width 47 height 18
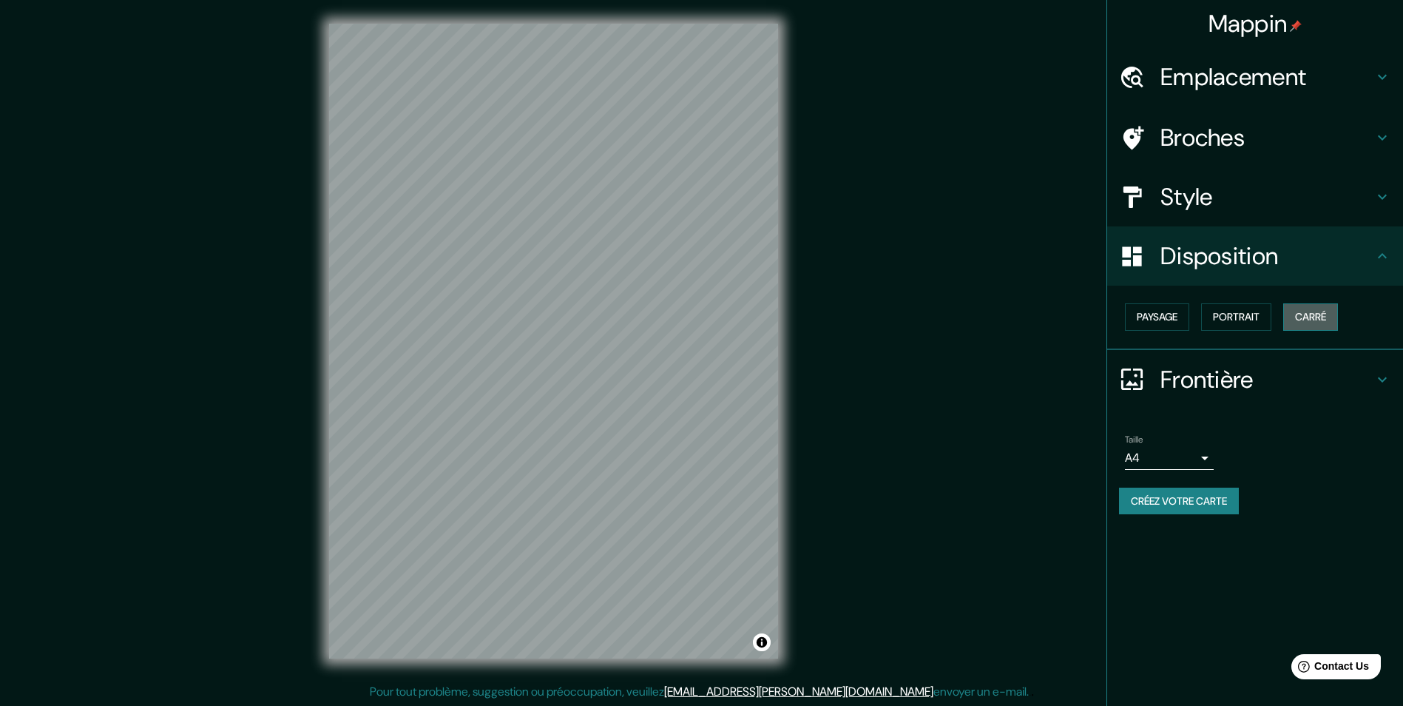
click at [1319, 315] on font "Carré" at bounding box center [1310, 317] width 31 height 18
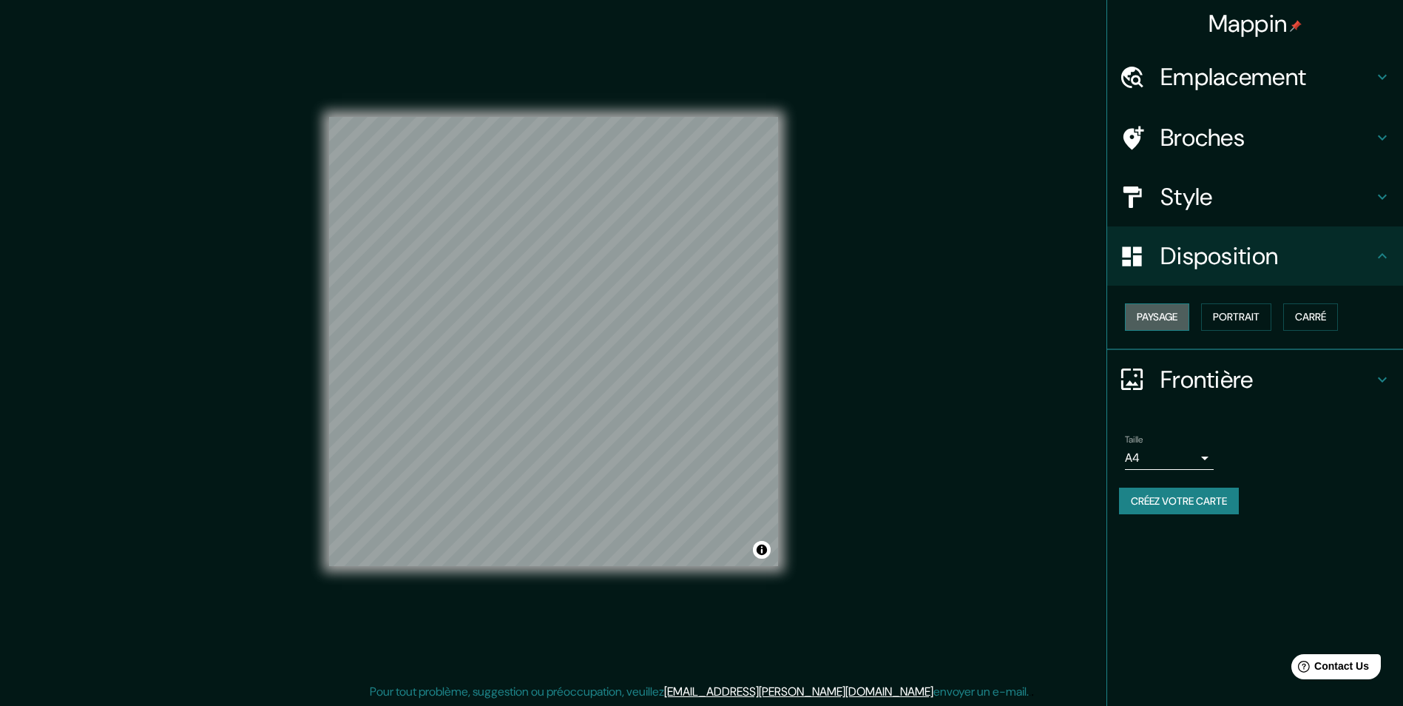
click at [1173, 321] on font "Paysage" at bounding box center [1157, 317] width 41 height 18
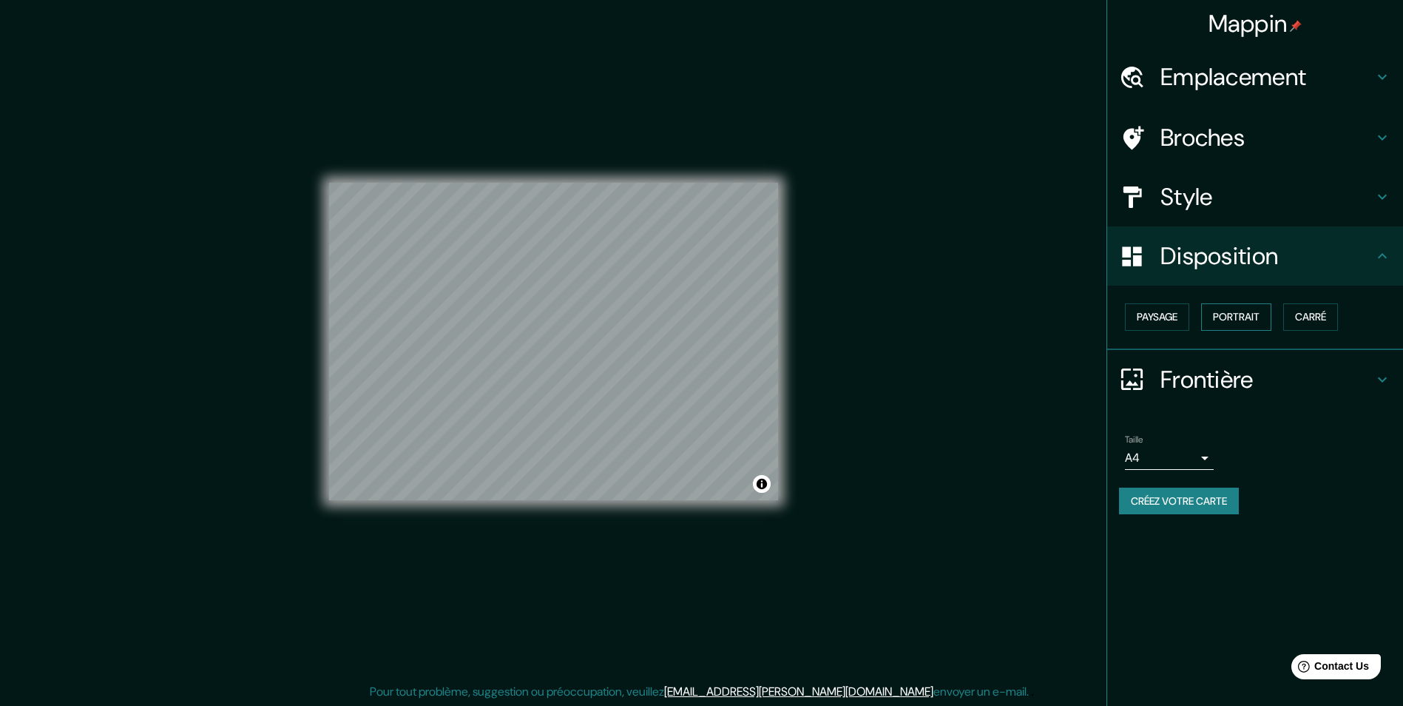
click at [1219, 317] on font "Portrait" at bounding box center [1236, 317] width 47 height 18
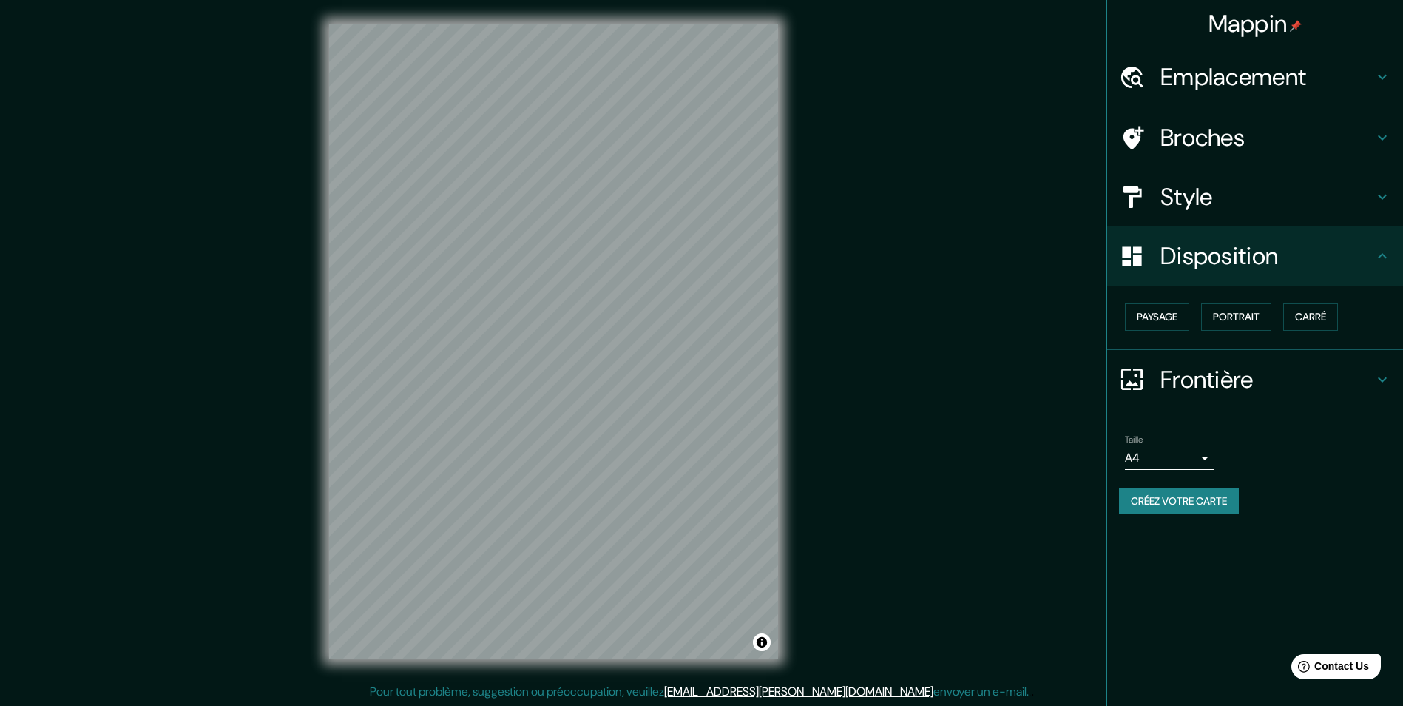
scroll to position [1, 0]
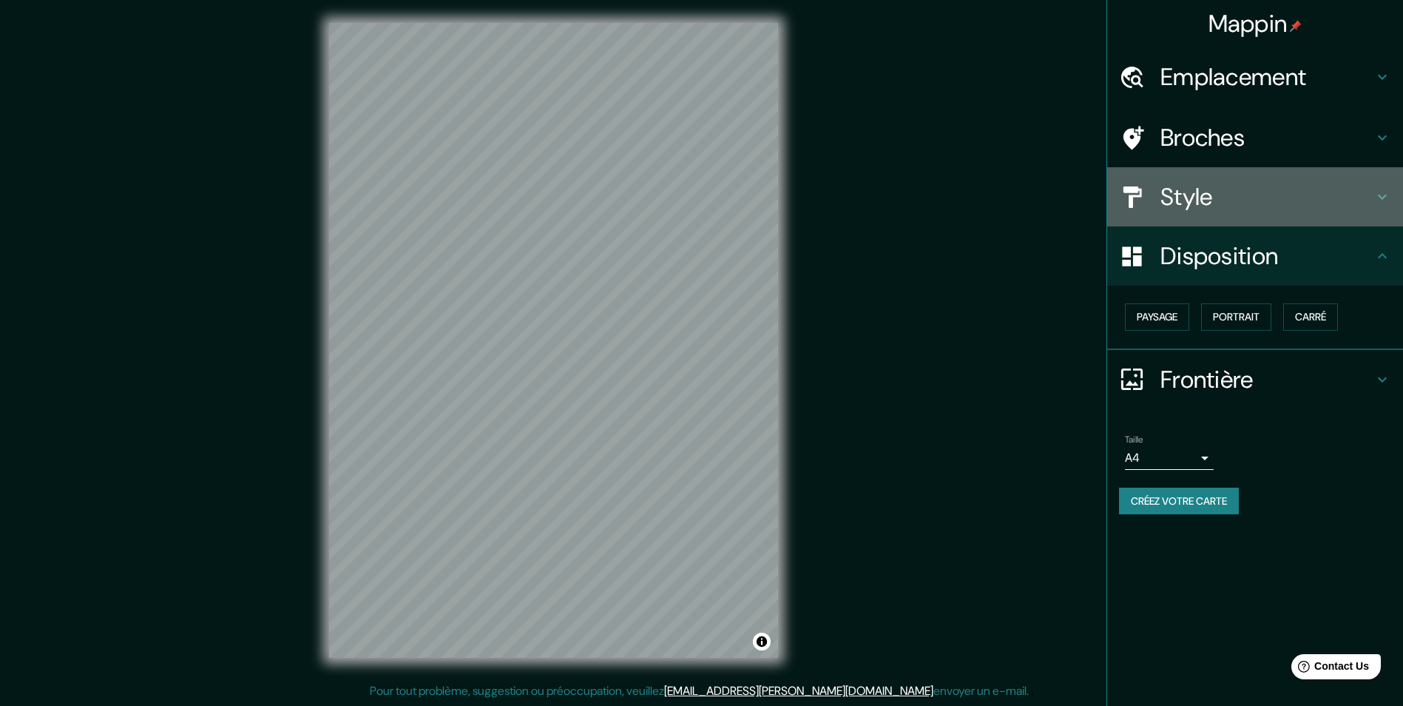
click at [1241, 197] on h4 "Style" at bounding box center [1266, 197] width 213 height 30
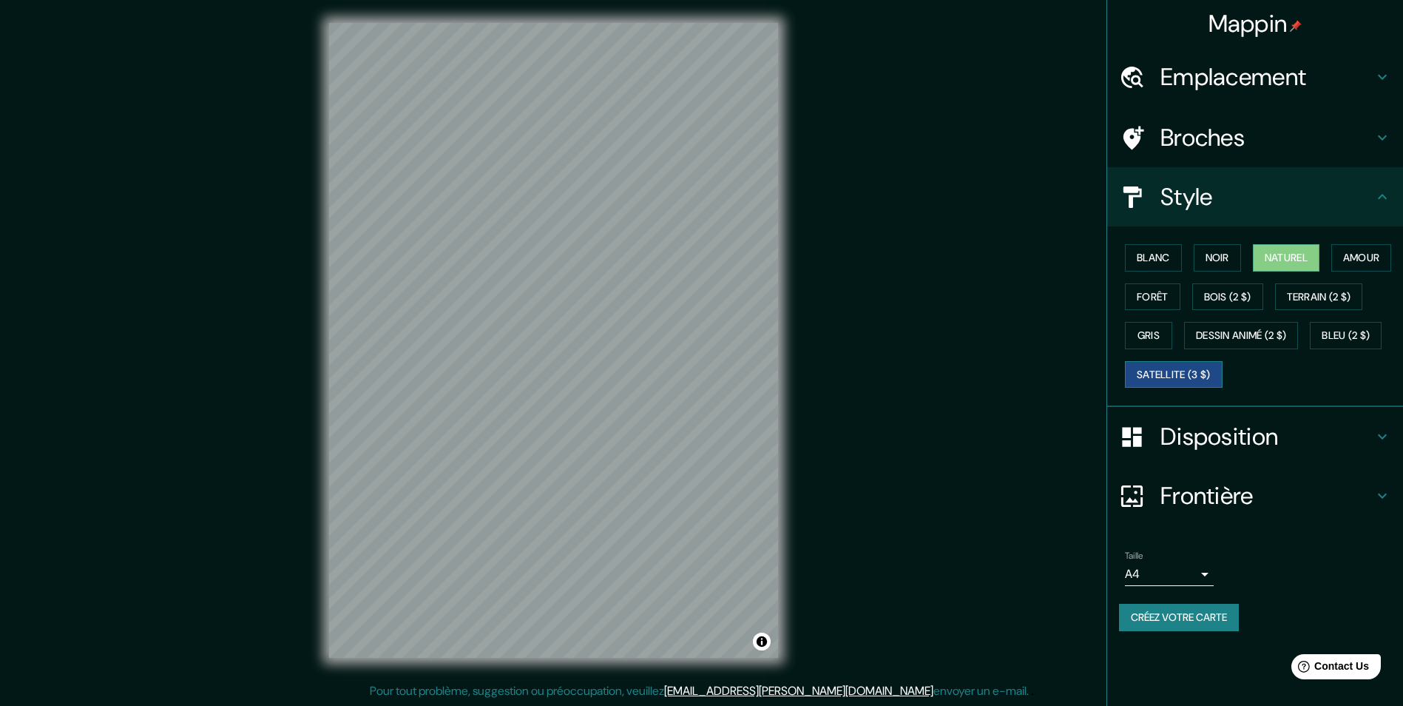
click at [1182, 384] on font "Satellite (3 $)" at bounding box center [1174, 374] width 74 height 18
click at [1217, 148] on h4 "Broches" at bounding box center [1266, 138] width 213 height 30
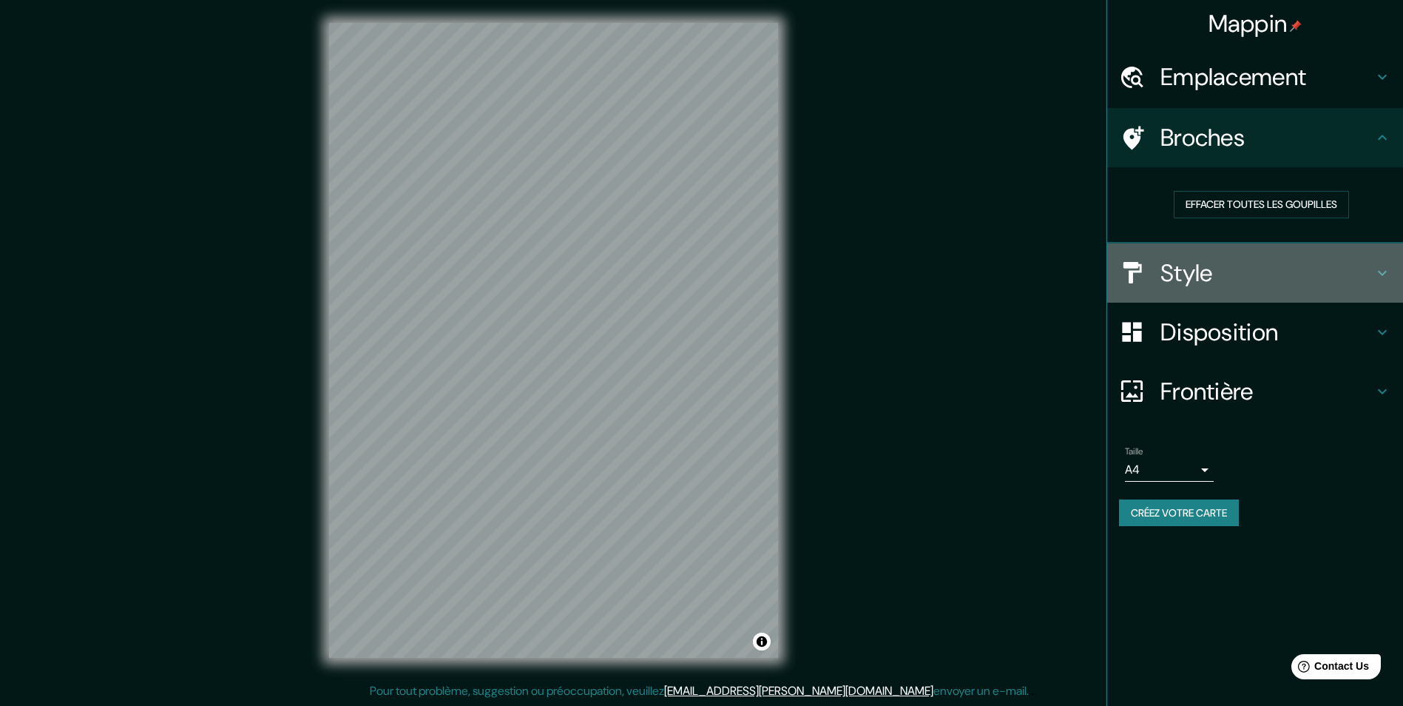
click at [1127, 257] on div "Style" at bounding box center [1255, 272] width 296 height 59
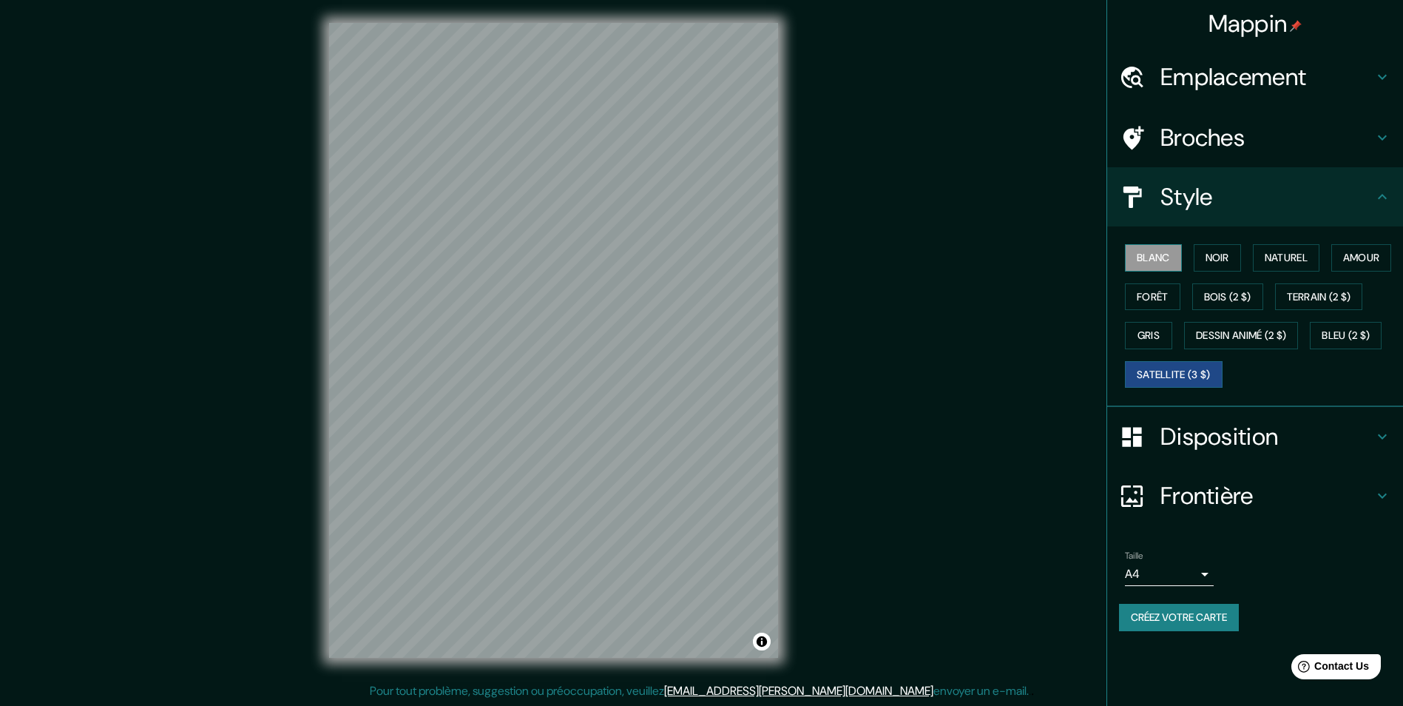
click at [1137, 250] on font "Blanc" at bounding box center [1153, 258] width 33 height 18
click at [1220, 266] on font "Noir" at bounding box center [1218, 258] width 24 height 18
click at [1275, 262] on font "Naturel" at bounding box center [1286, 258] width 43 height 18
